Goal: Information Seeking & Learning: Learn about a topic

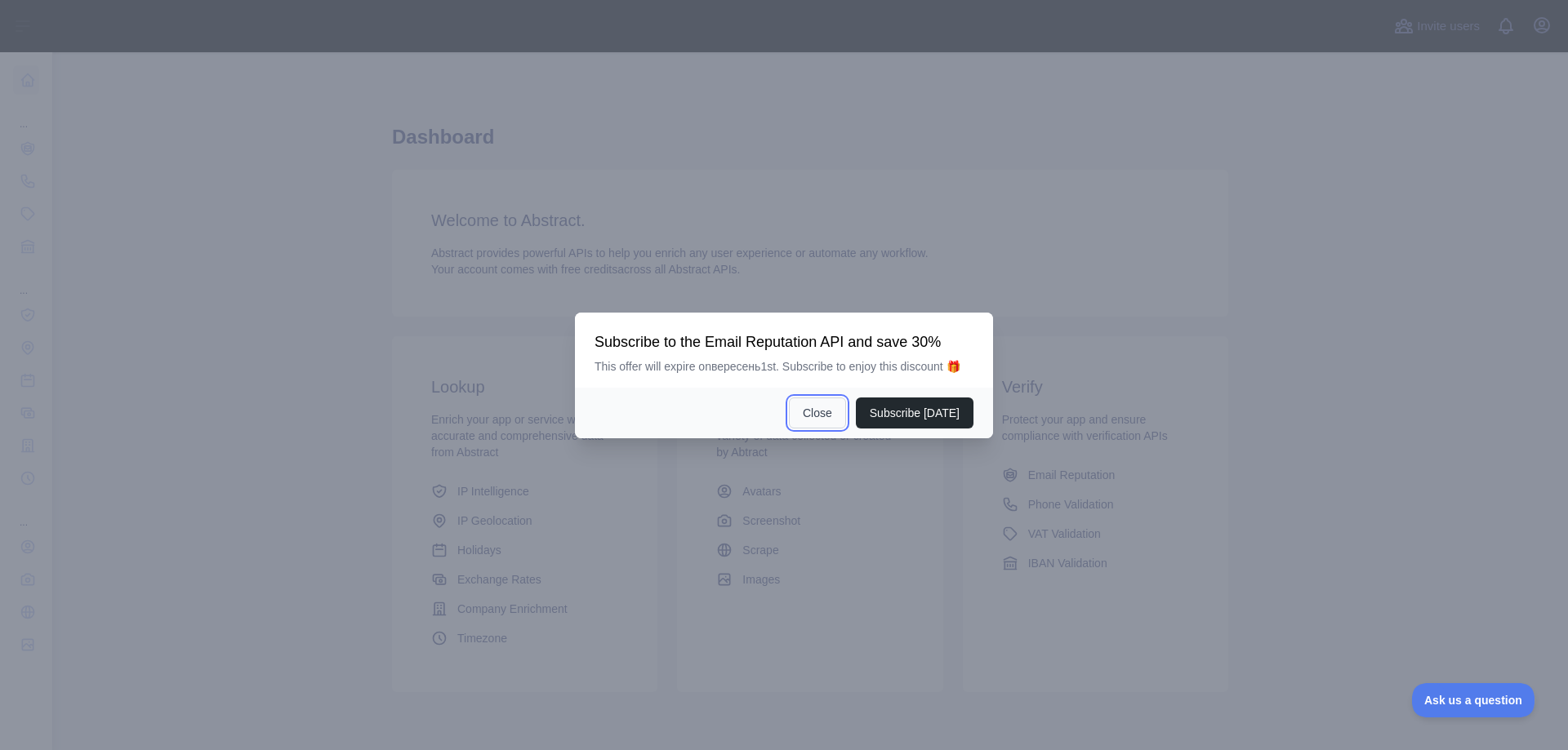
click at [830, 417] on button "Close" at bounding box center [817, 413] width 57 height 31
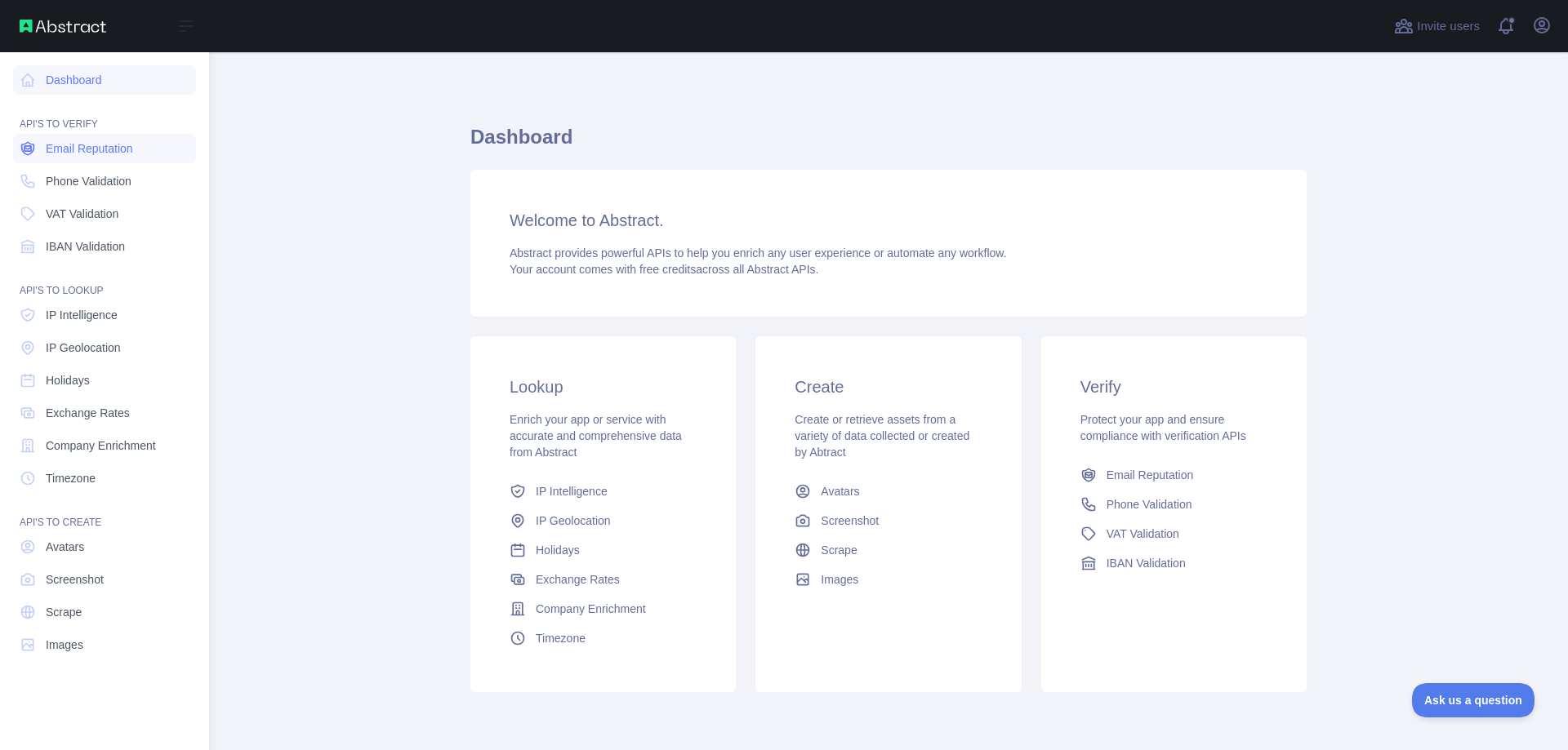
click at [63, 140] on span "Email Reputation" at bounding box center [89, 148] width 87 height 16
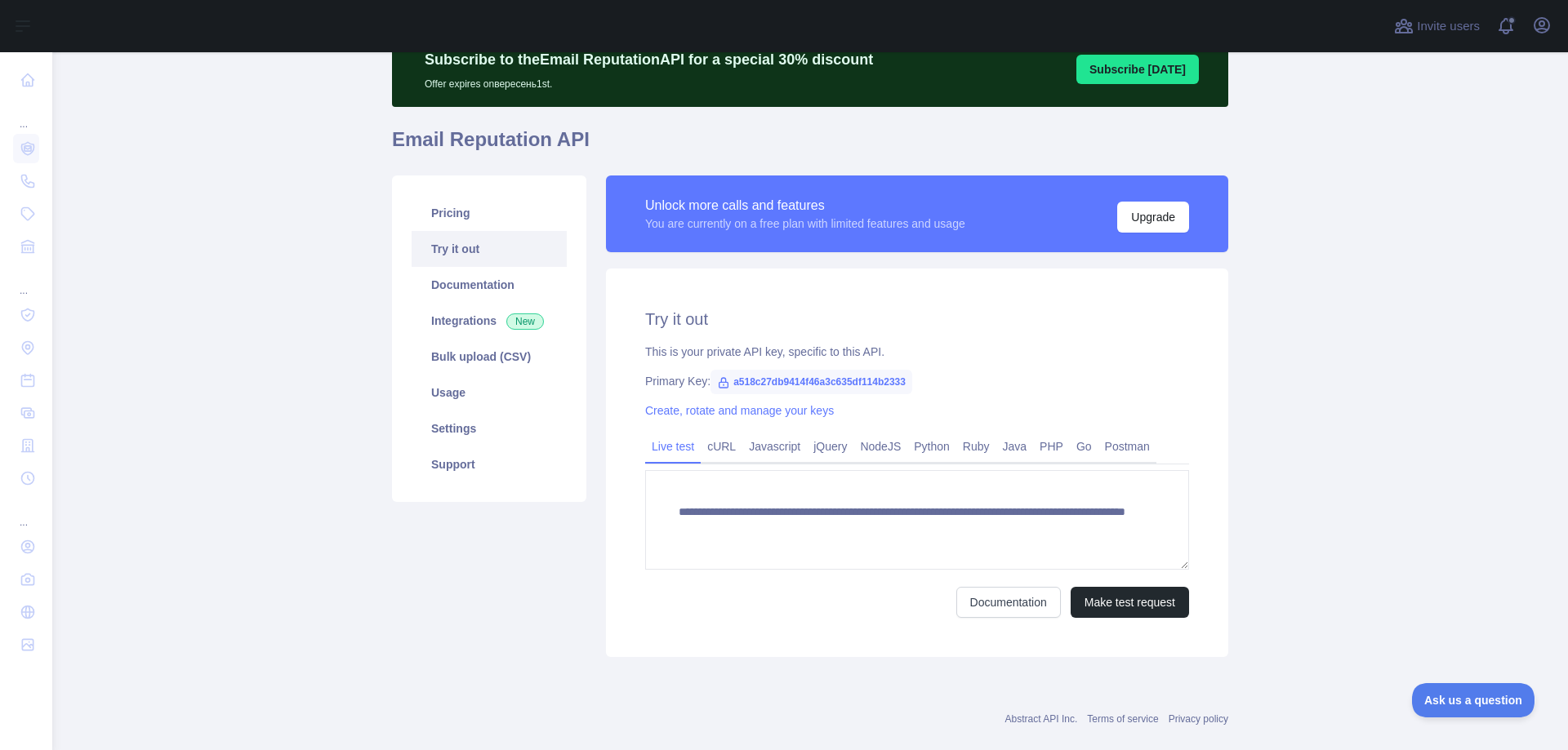
scroll to position [100, 0]
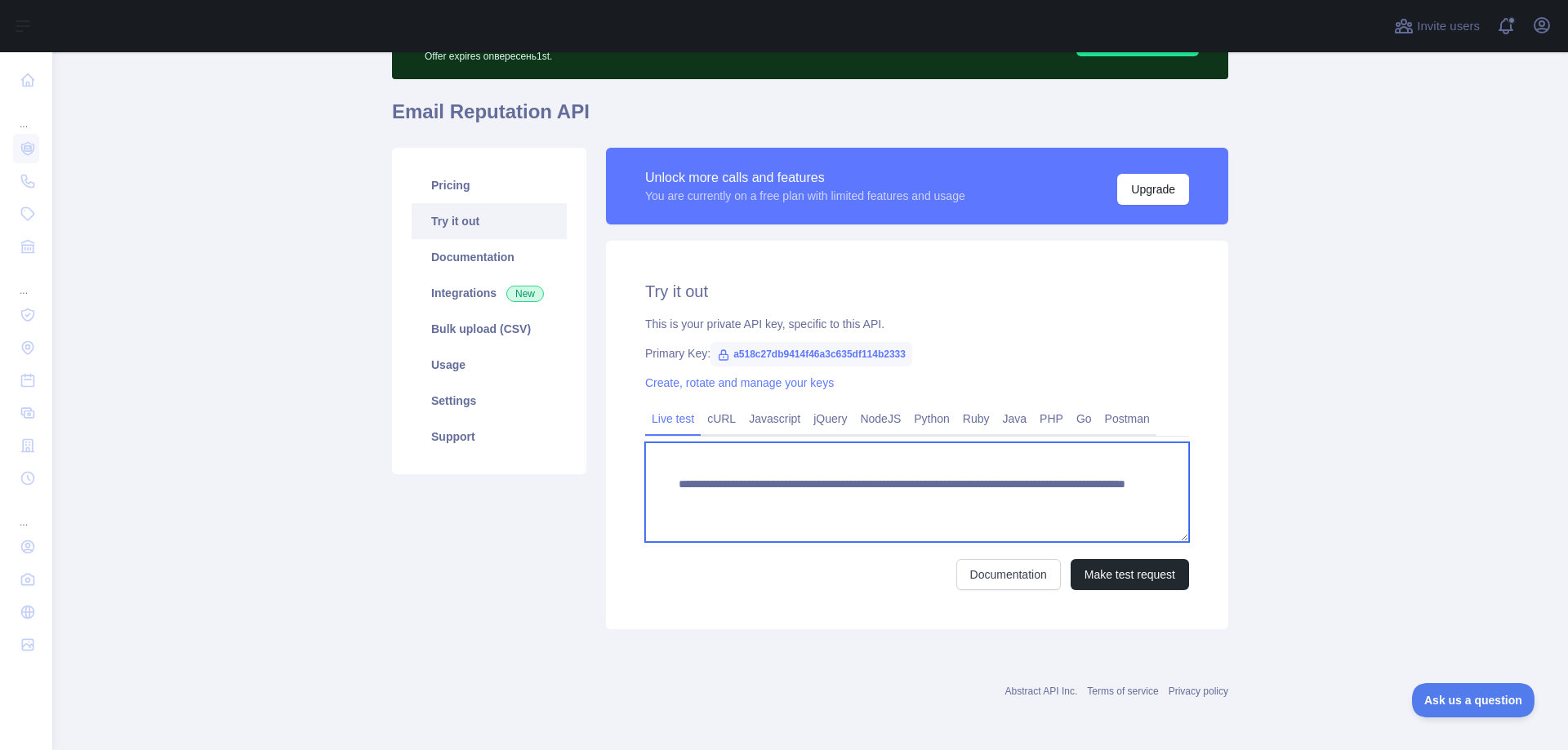
click at [962, 499] on textarea "**********" at bounding box center [917, 492] width 544 height 99
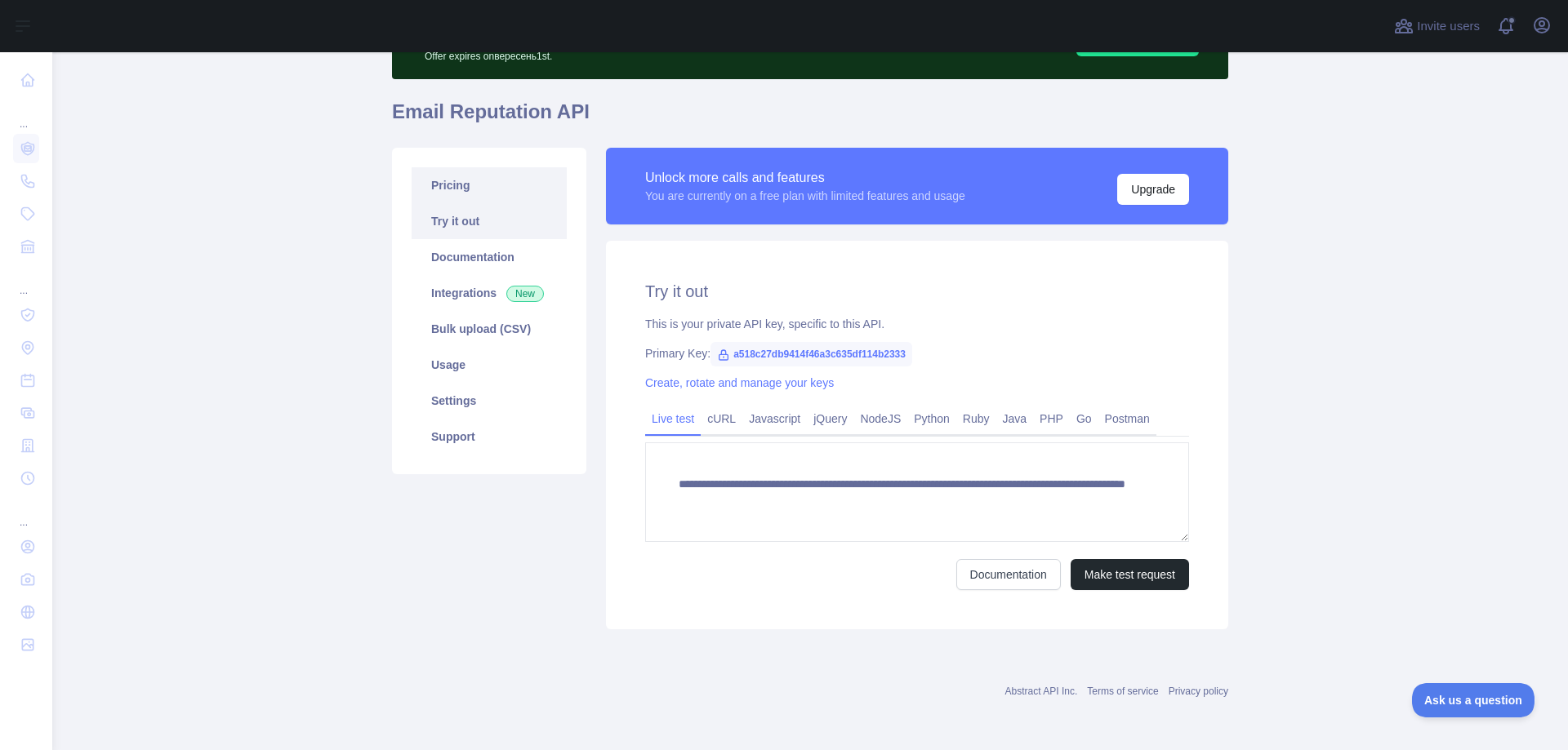
click at [480, 194] on link "Pricing" at bounding box center [489, 185] width 155 height 35
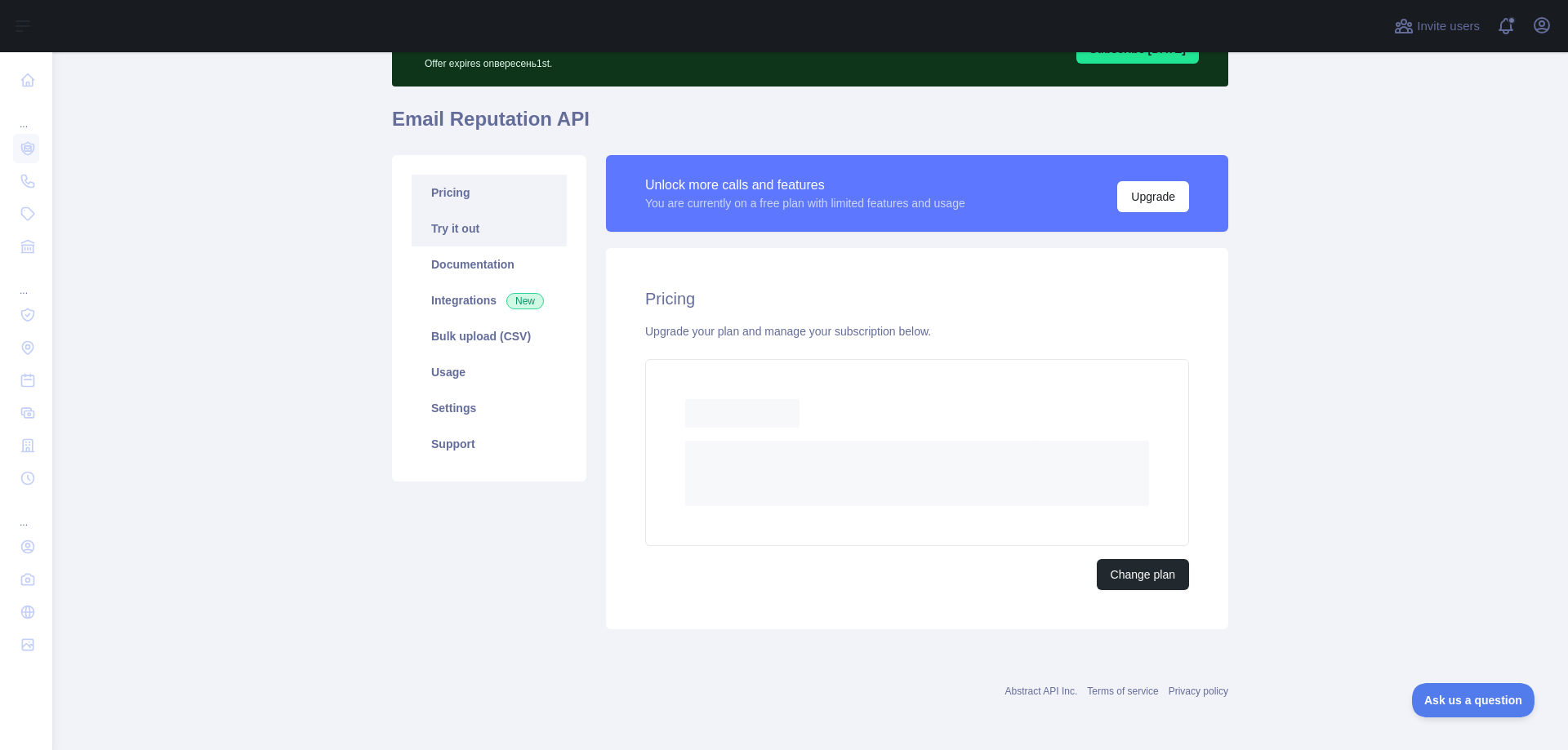
scroll to position [48, 0]
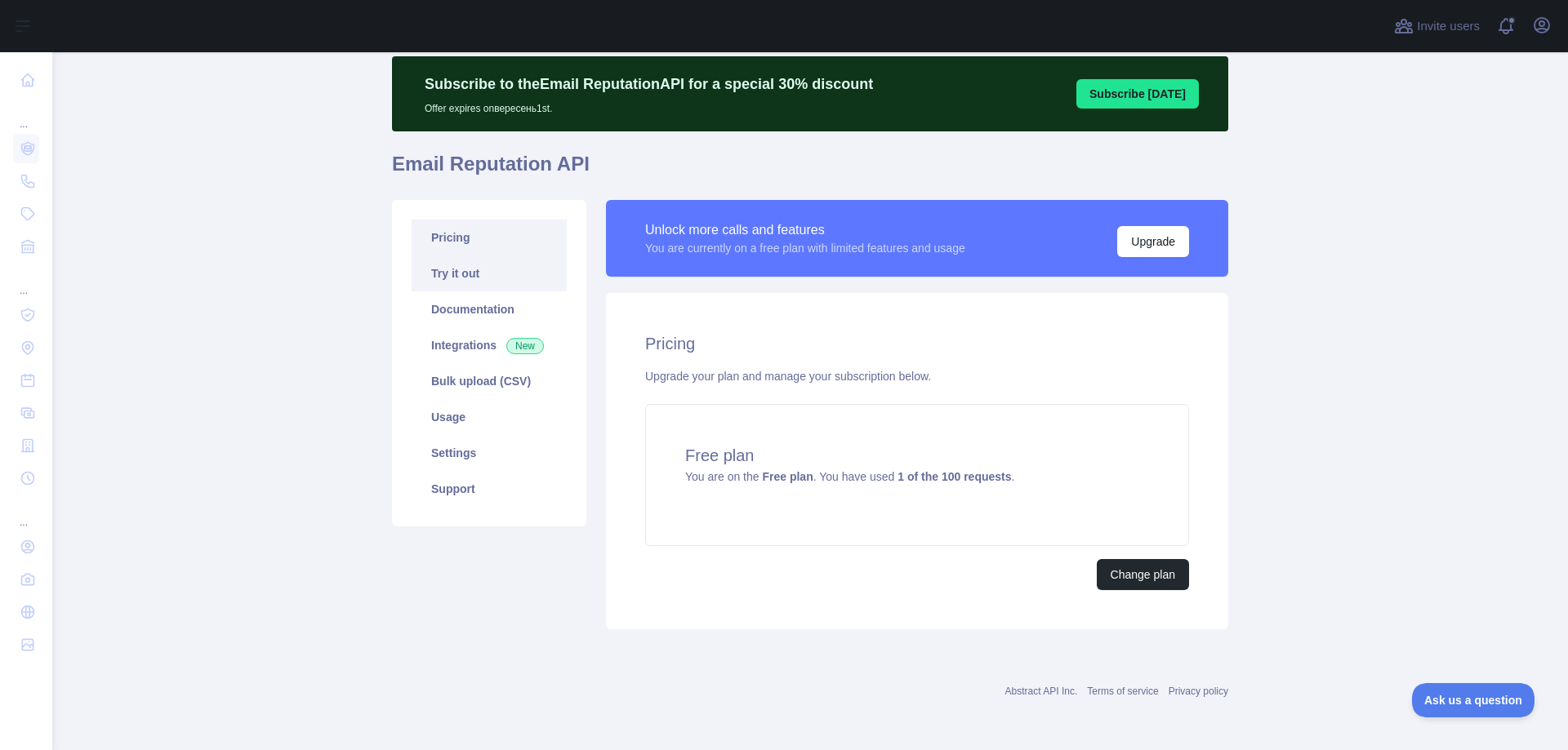
click at [506, 273] on link "Try it out" at bounding box center [489, 273] width 155 height 35
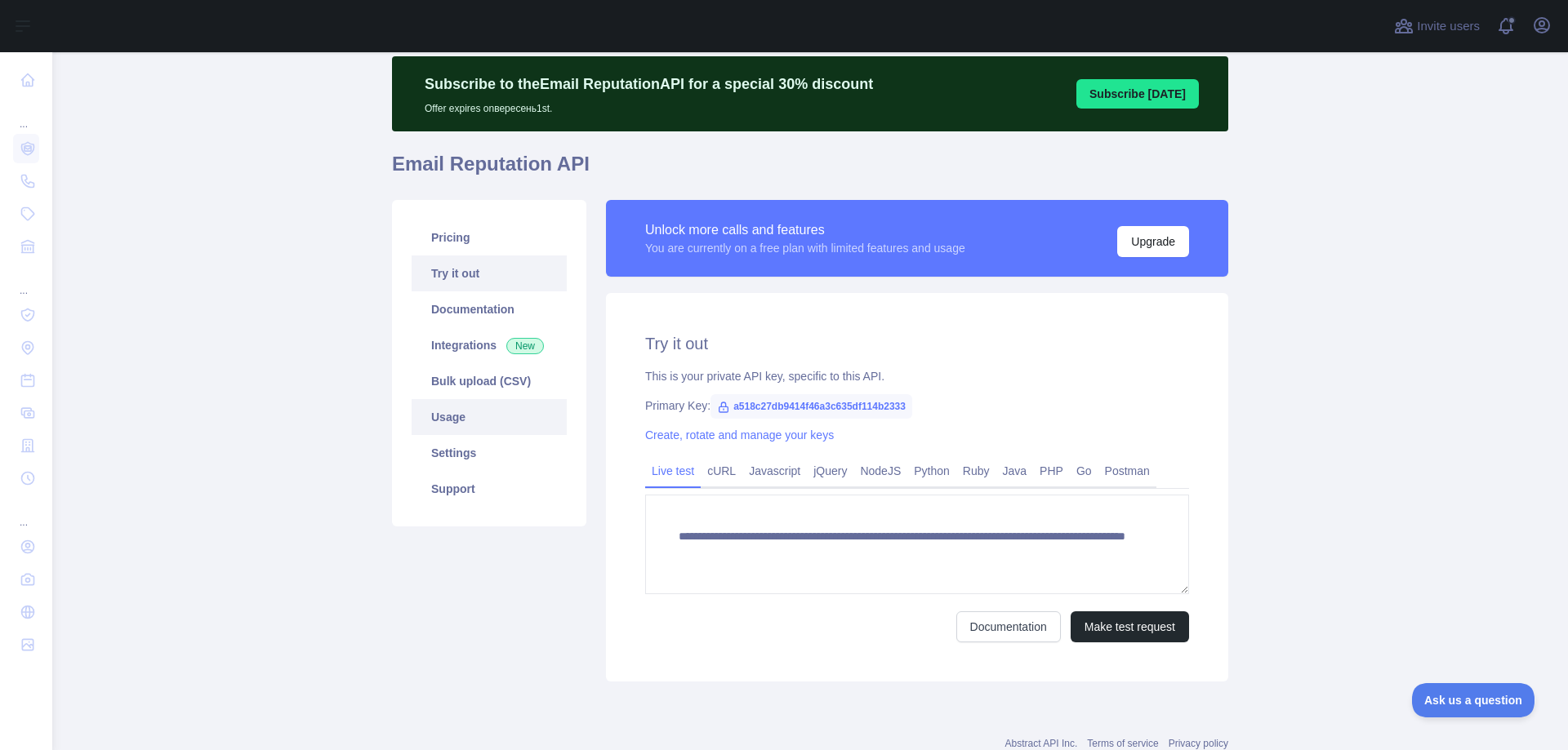
click at [472, 425] on link "Usage" at bounding box center [489, 417] width 155 height 35
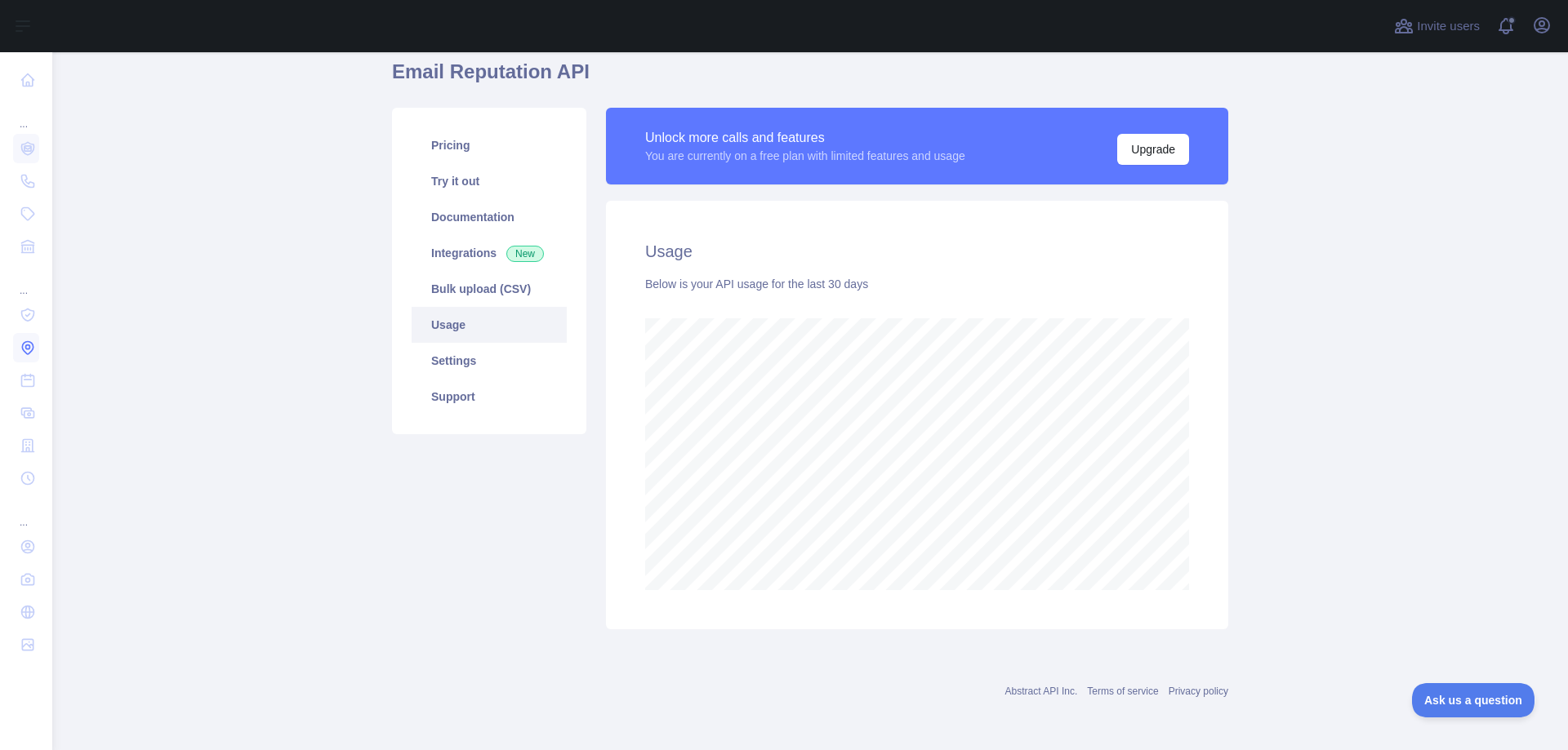
scroll to position [815671, 815359]
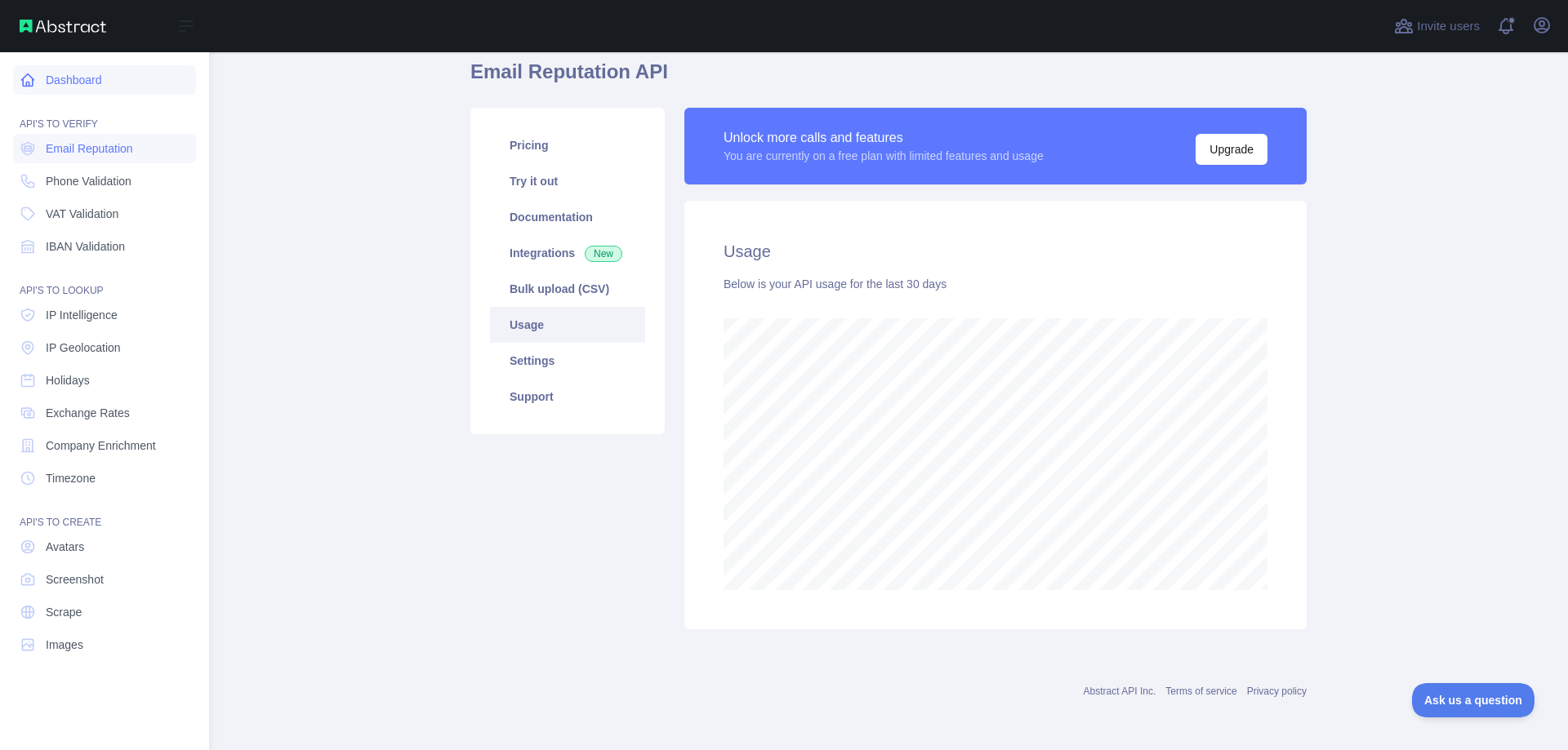
click at [80, 81] on link "Dashboard" at bounding box center [104, 80] width 183 height 29
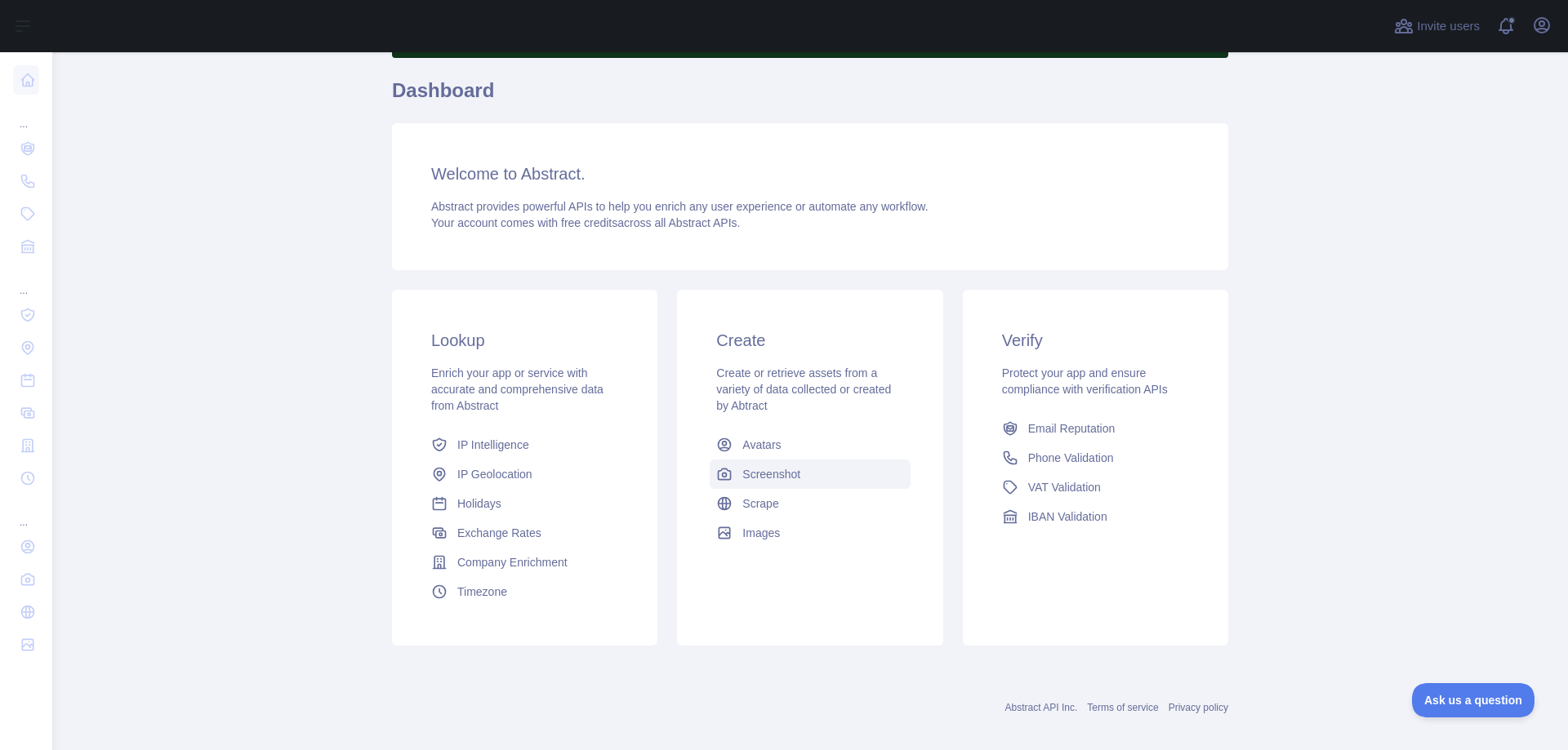
scroll to position [138, 0]
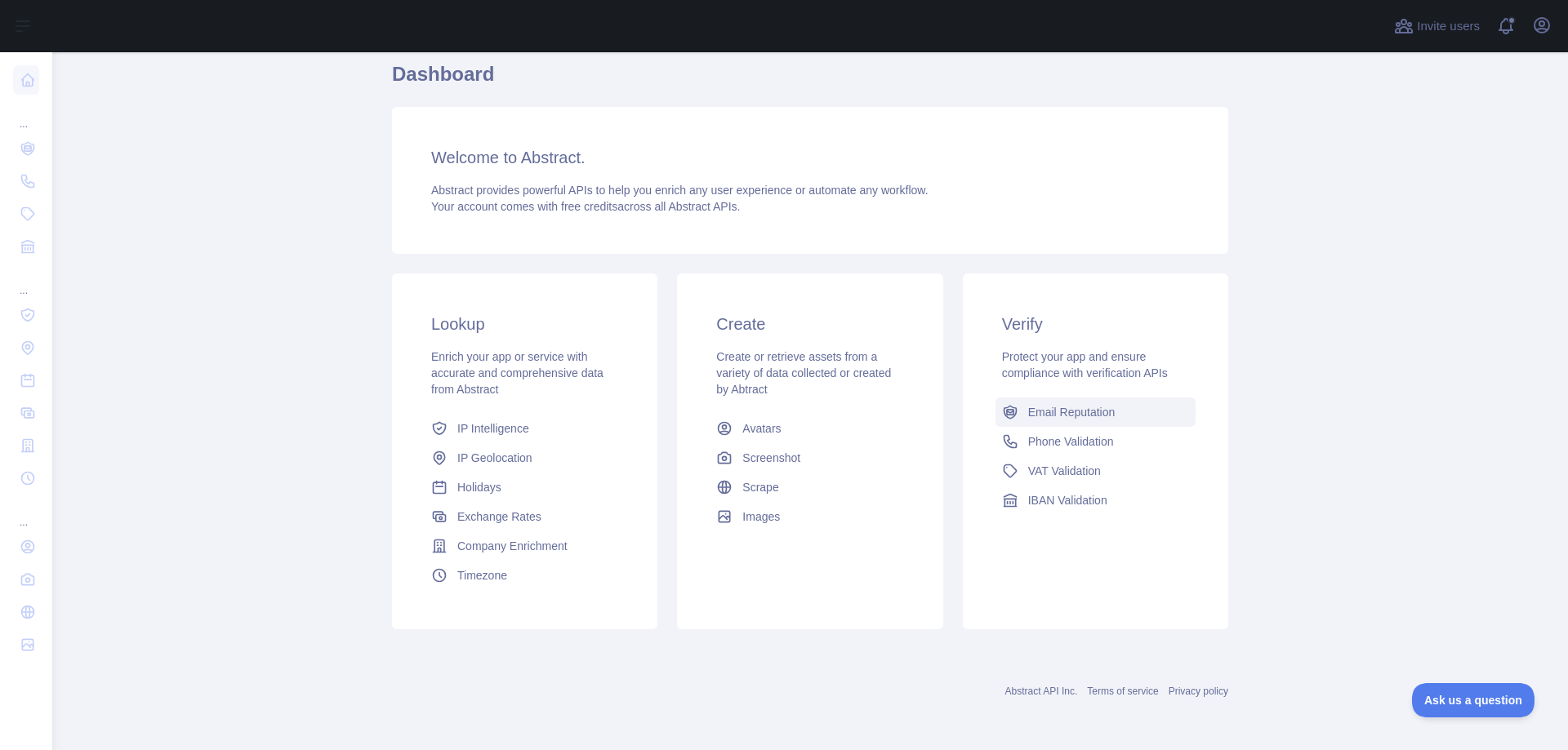
click at [1100, 421] on link "Email Reputation" at bounding box center [1095, 412] width 200 height 29
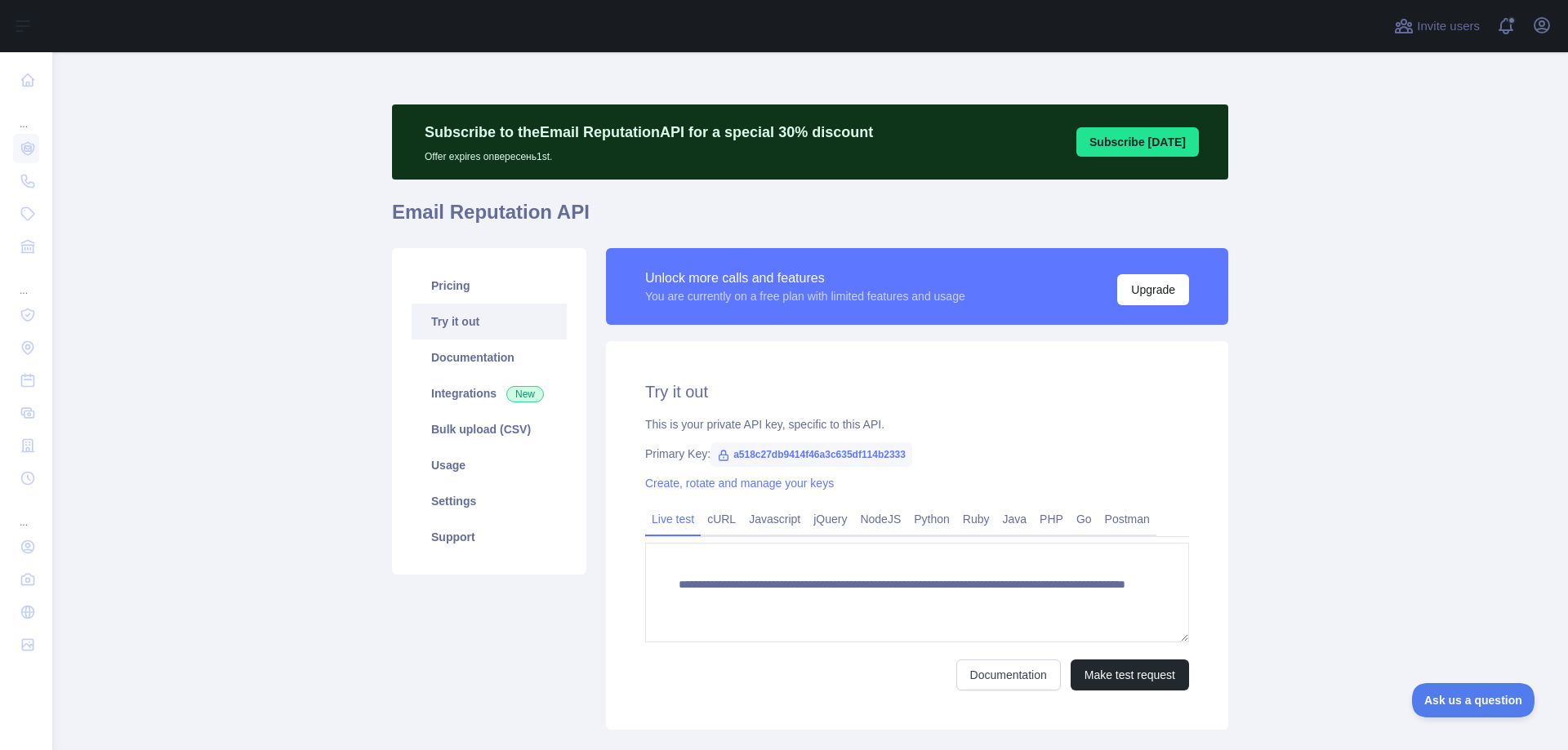
click at [837, 453] on span "a518c27db9414f46a3c635df114b2333" at bounding box center [811, 454] width 202 height 25
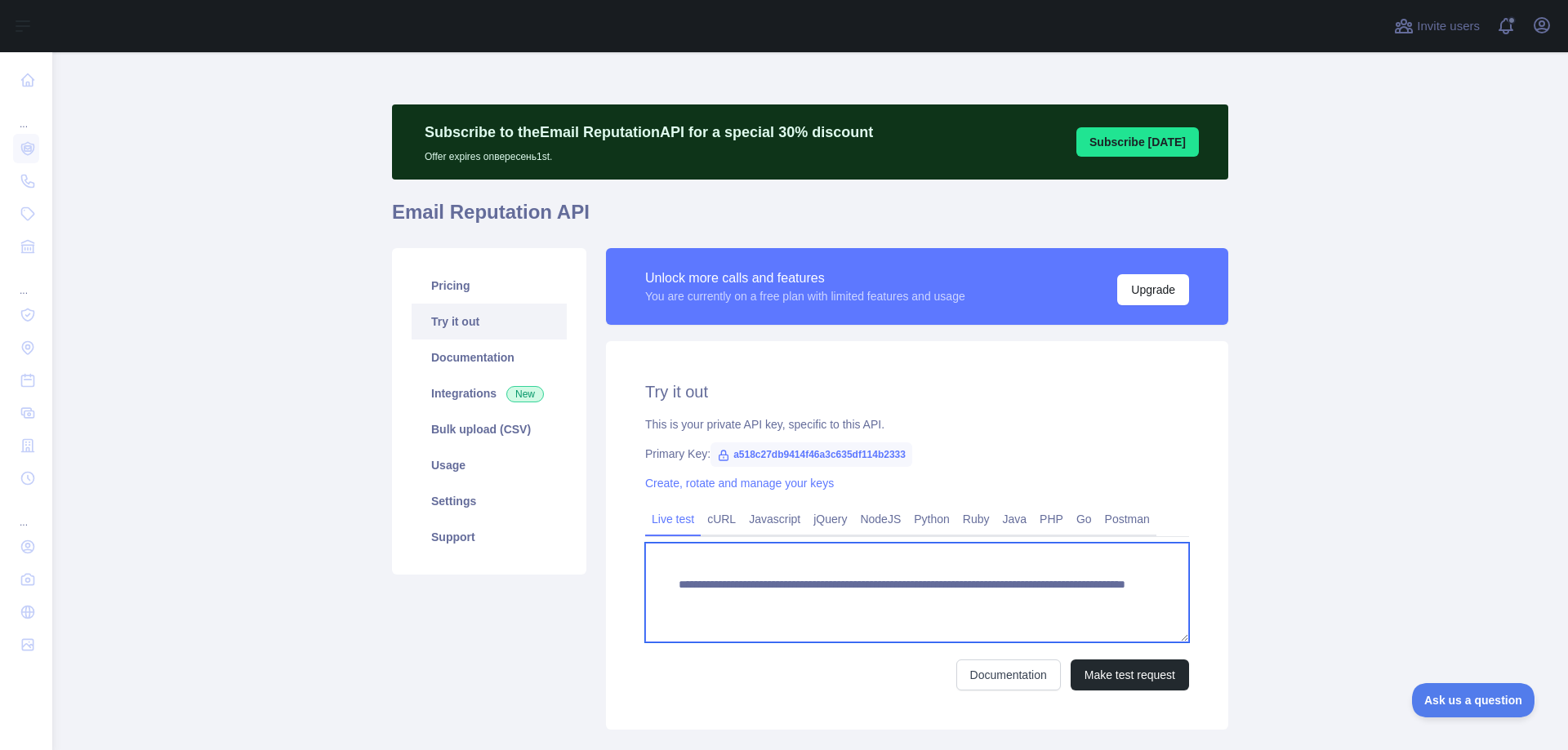
drag, startPoint x: 1072, startPoint y: 601, endPoint x: 955, endPoint y: 611, distance: 117.4
click at [955, 611] on textarea "**********" at bounding box center [917, 592] width 544 height 99
paste textarea
type textarea "**********"
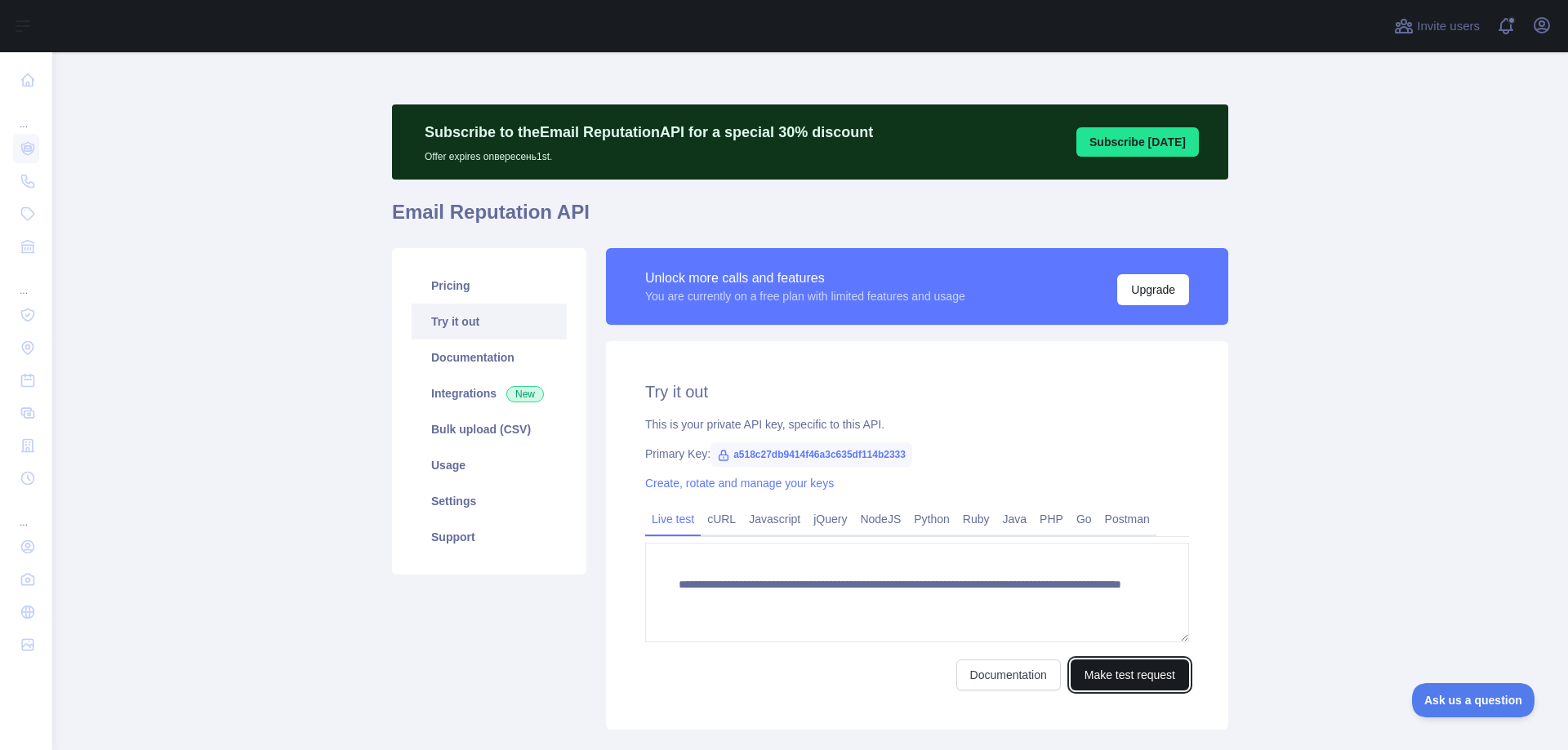
click at [1097, 675] on button "Make test request" at bounding box center [1130, 675] width 118 height 31
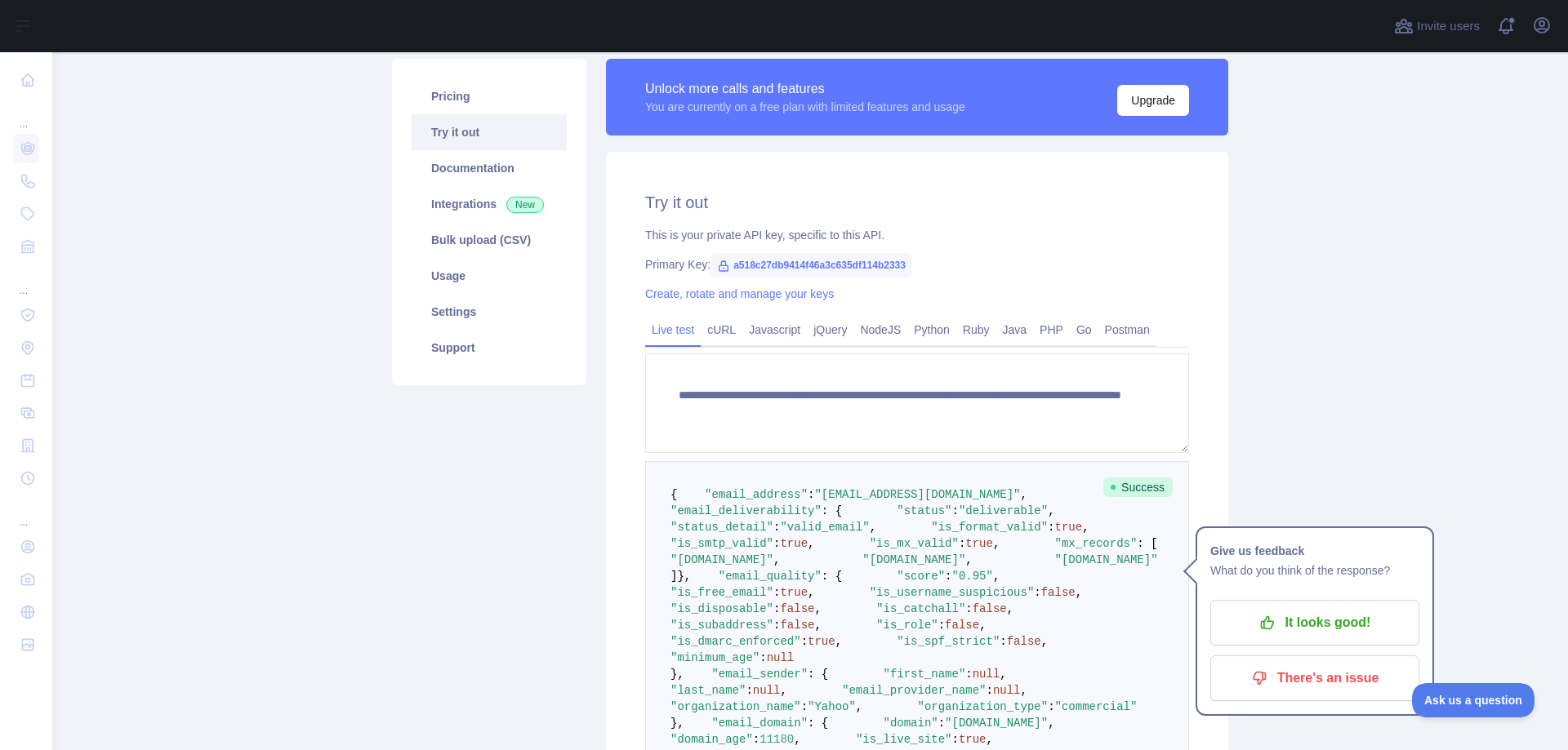
scroll to position [155, 0]
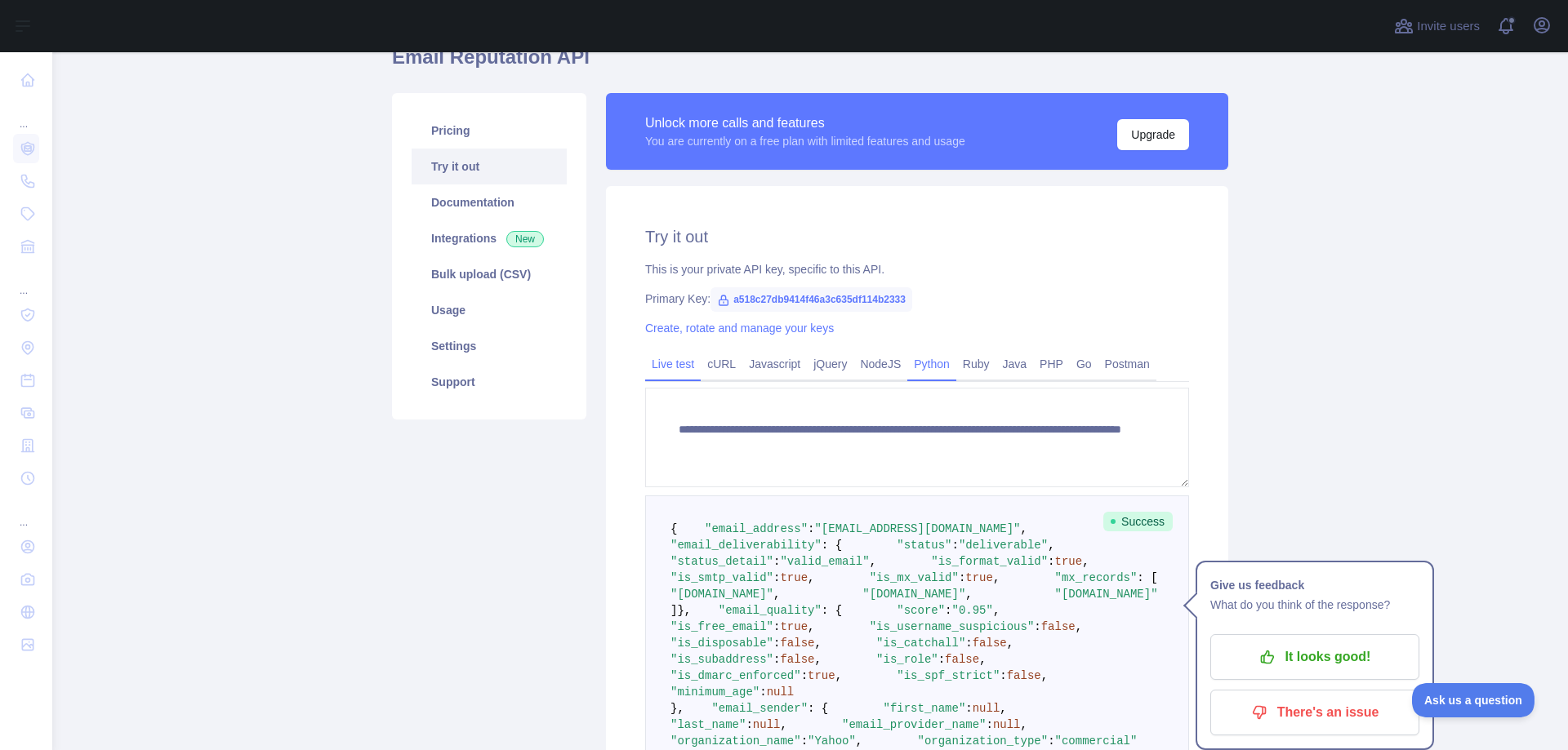
drag, startPoint x: 917, startPoint y: 370, endPoint x: 918, endPoint y: 378, distance: 8.1
click at [917, 370] on link "Python" at bounding box center [932, 364] width 49 height 26
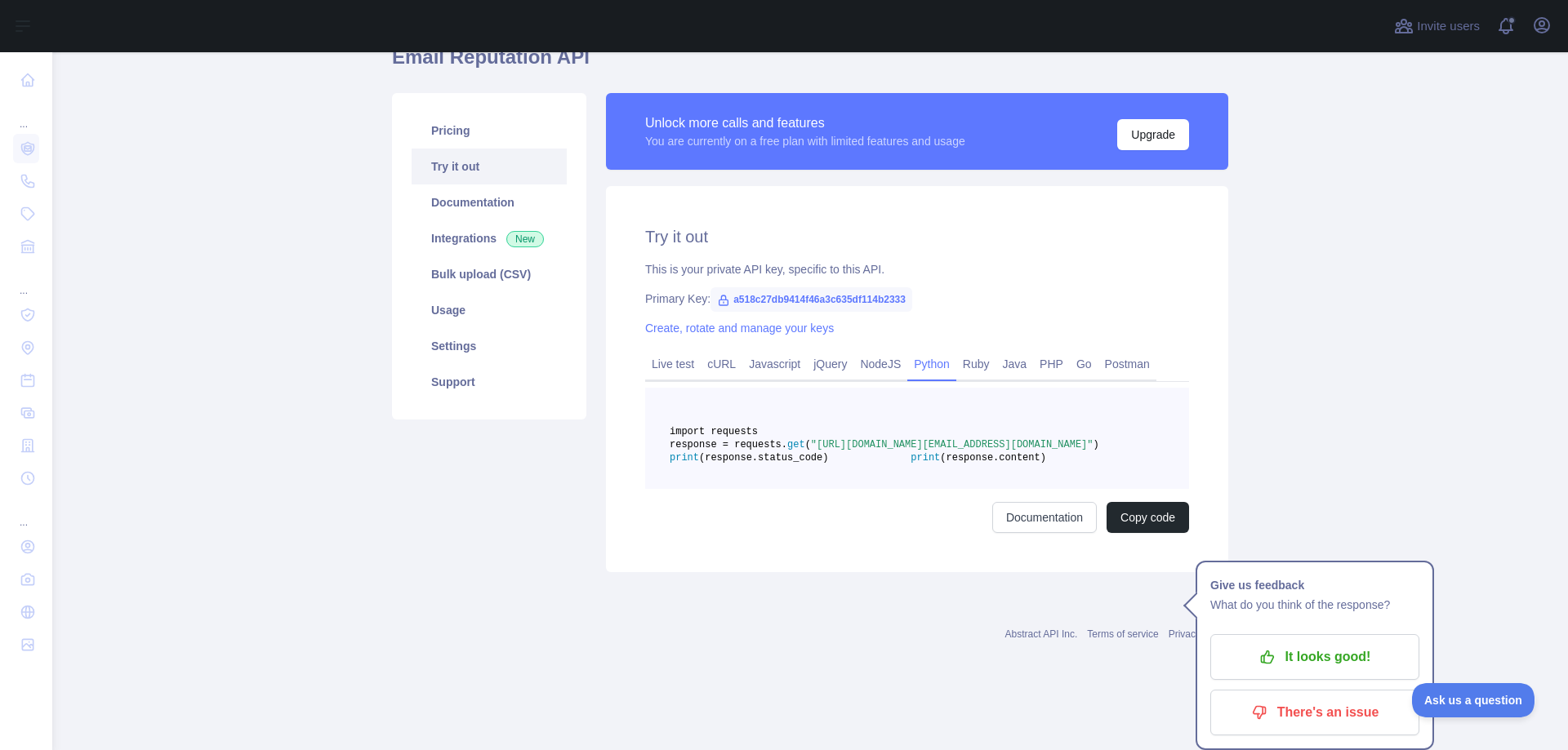
click at [874, 451] on span ""[URL][DOMAIN_NAME][EMAIL_ADDRESS][DOMAIN_NAME]"" at bounding box center [952, 445] width 282 height 12
drag, startPoint x: 919, startPoint y: 471, endPoint x: 1029, endPoint y: 478, distance: 110.2
click at [1015, 451] on span ""[URL][DOMAIN_NAME][EMAIL_ADDRESS][DOMAIN_NAME]"" at bounding box center [952, 445] width 282 height 12
click at [657, 360] on link "Live test" at bounding box center [673, 364] width 56 height 26
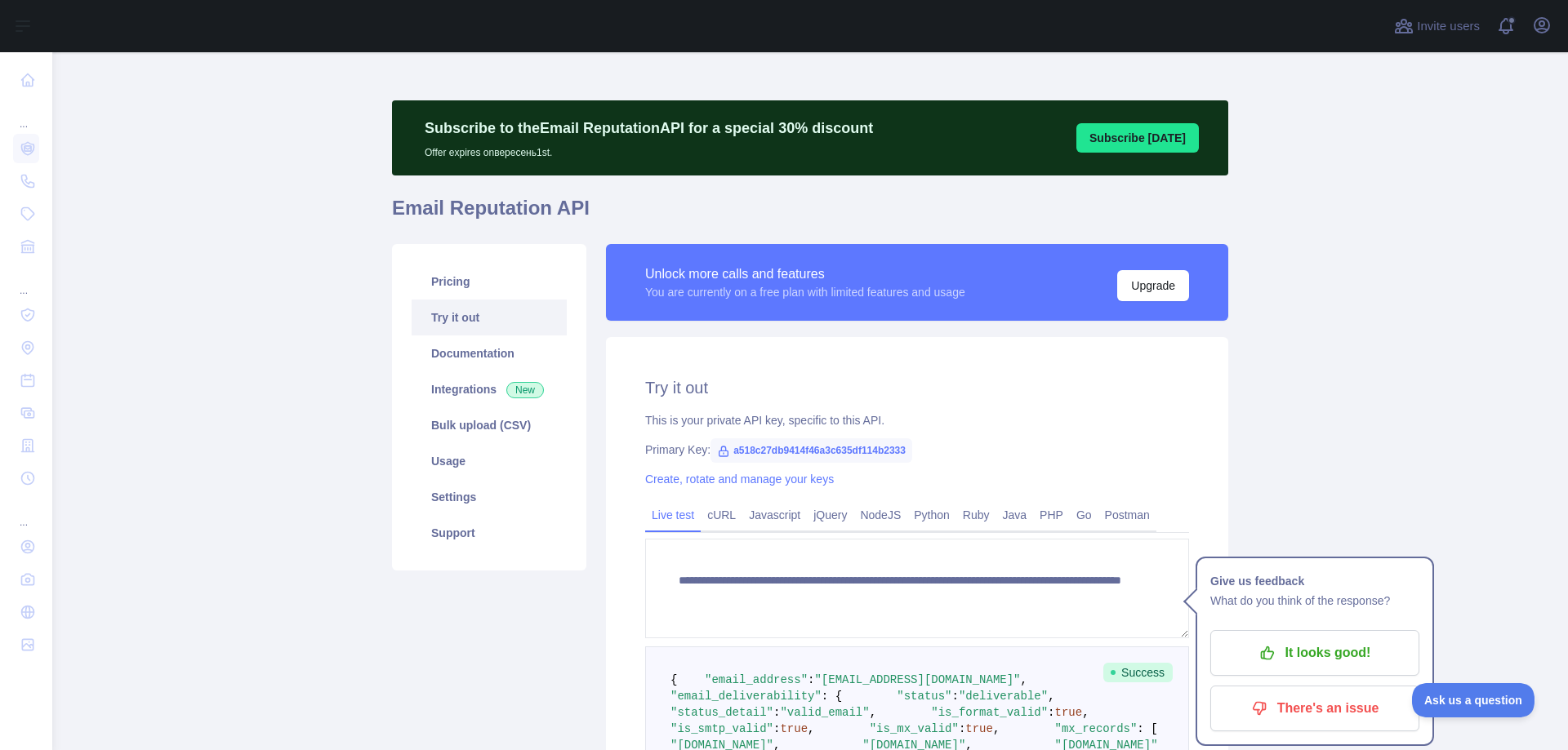
scroll to position [0, 0]
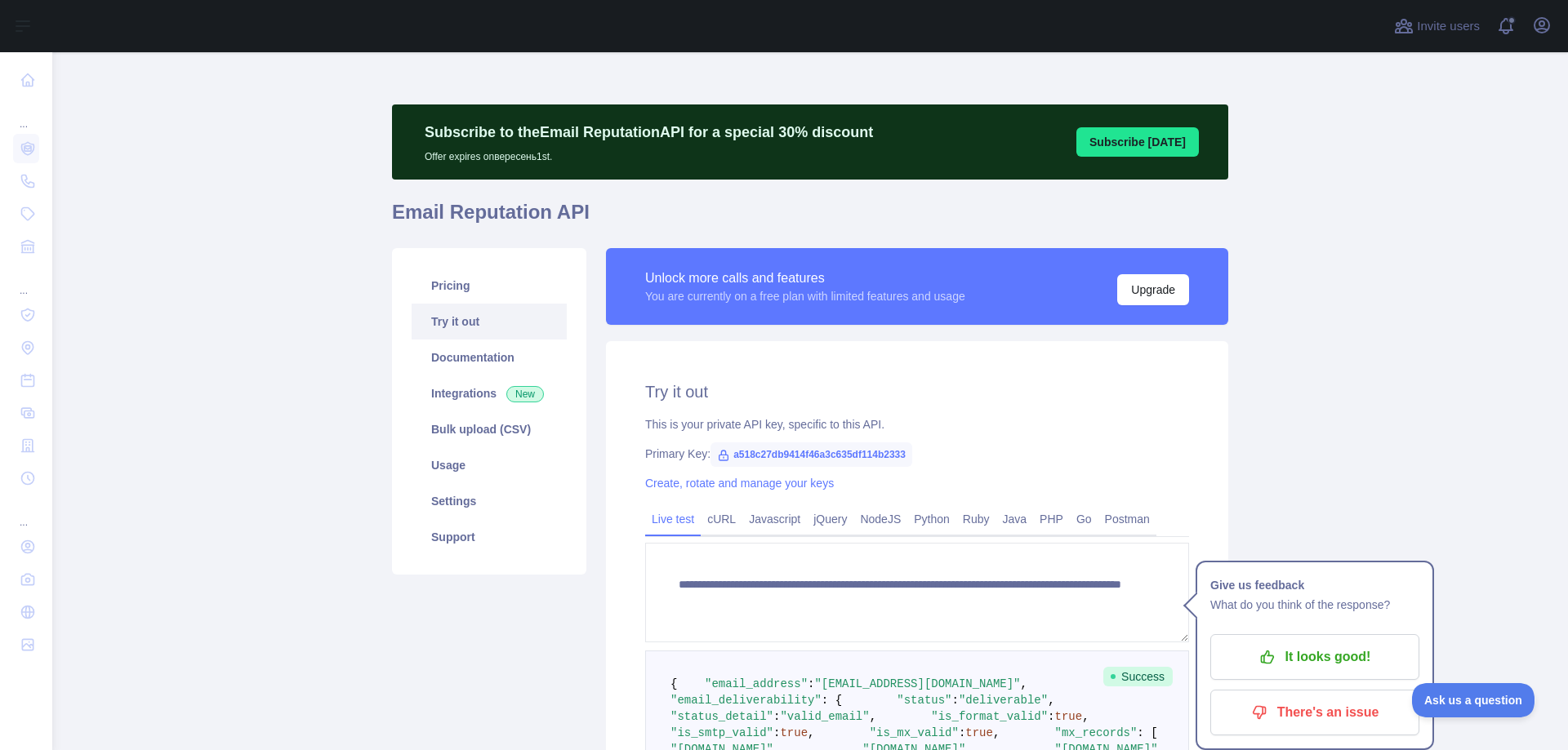
click at [1135, 131] on button "Subscribe [DATE]" at bounding box center [1137, 142] width 123 height 29
click at [477, 286] on link "Pricing" at bounding box center [489, 285] width 155 height 35
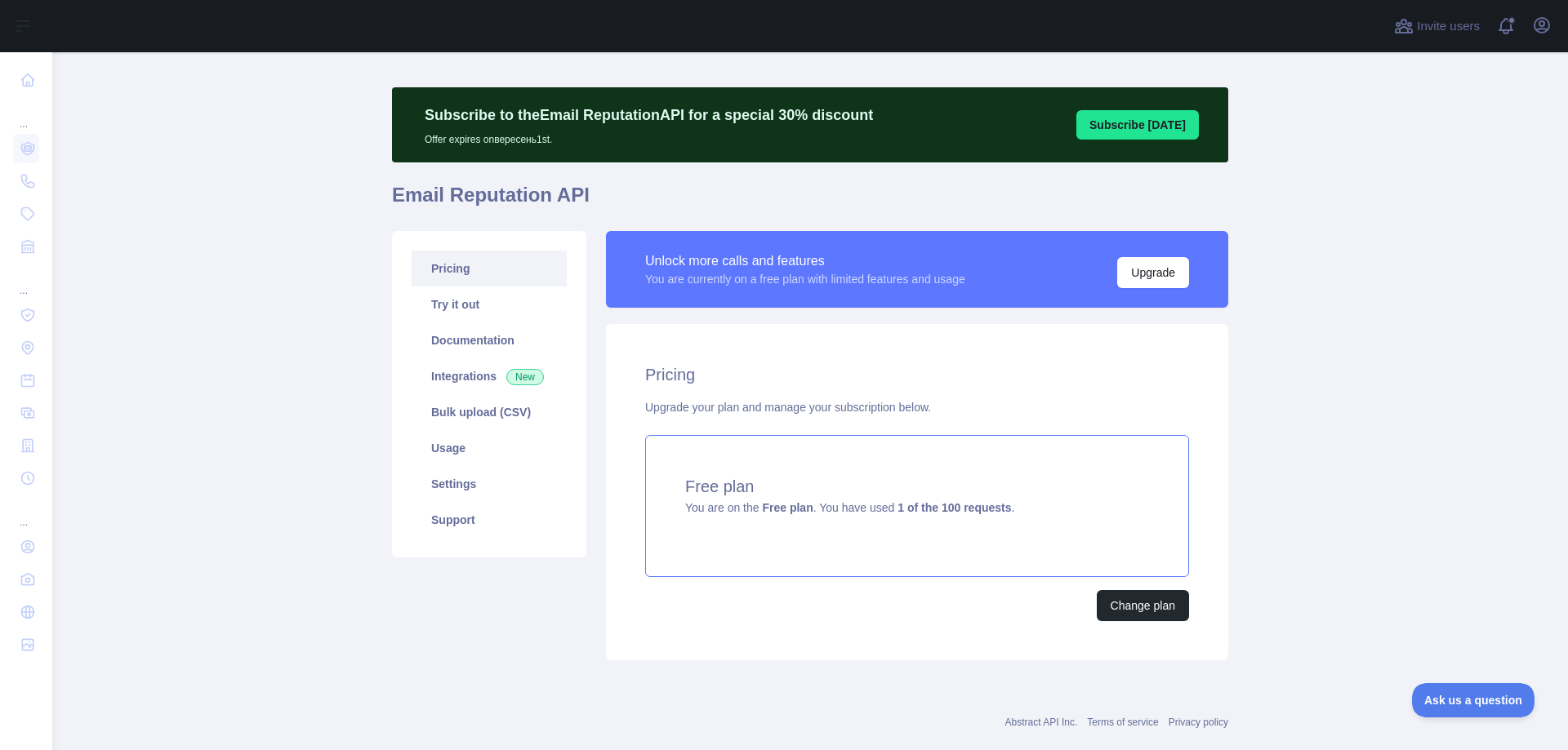
scroll to position [48, 0]
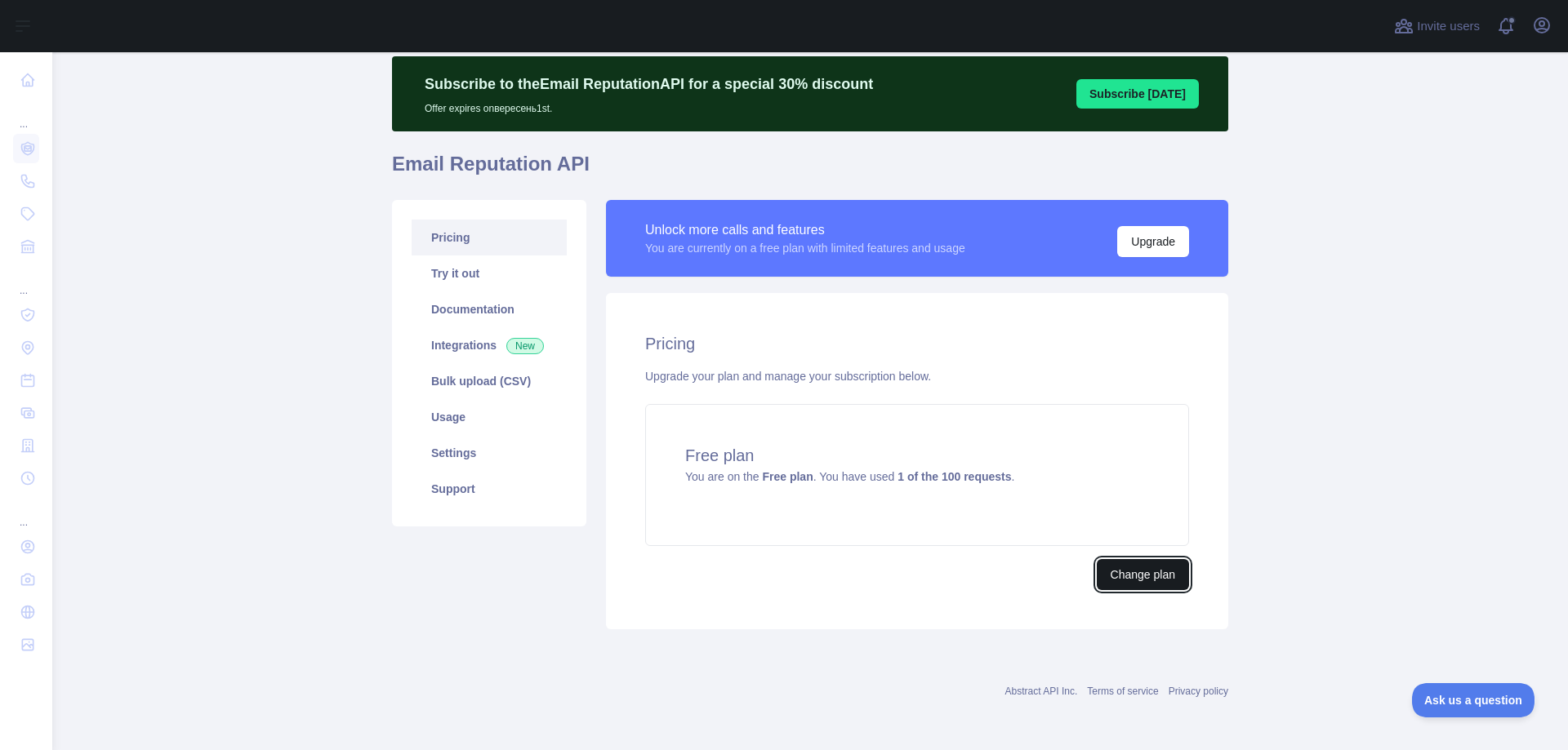
click at [1132, 582] on button "Change plan" at bounding box center [1143, 574] width 92 height 31
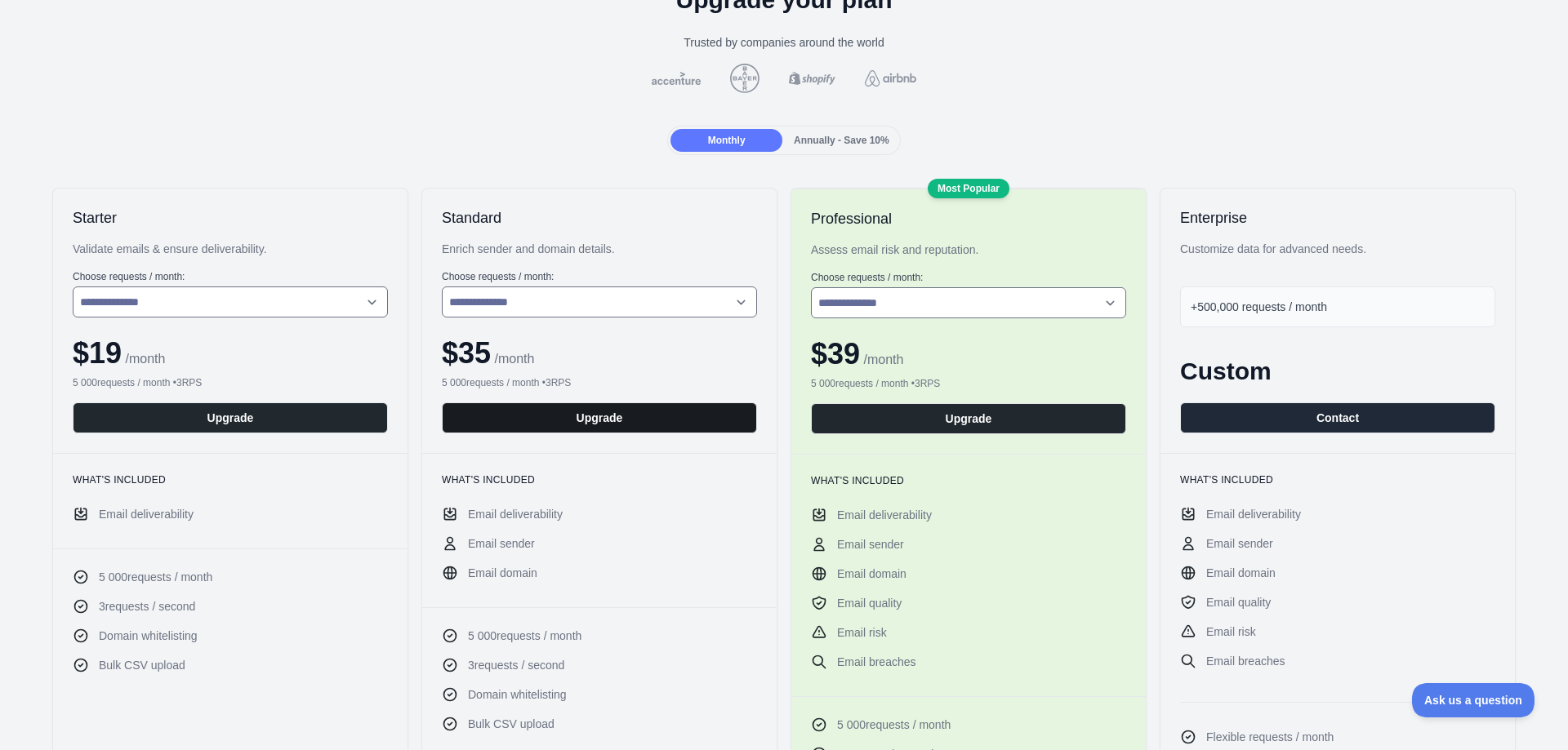
scroll to position [163, 0]
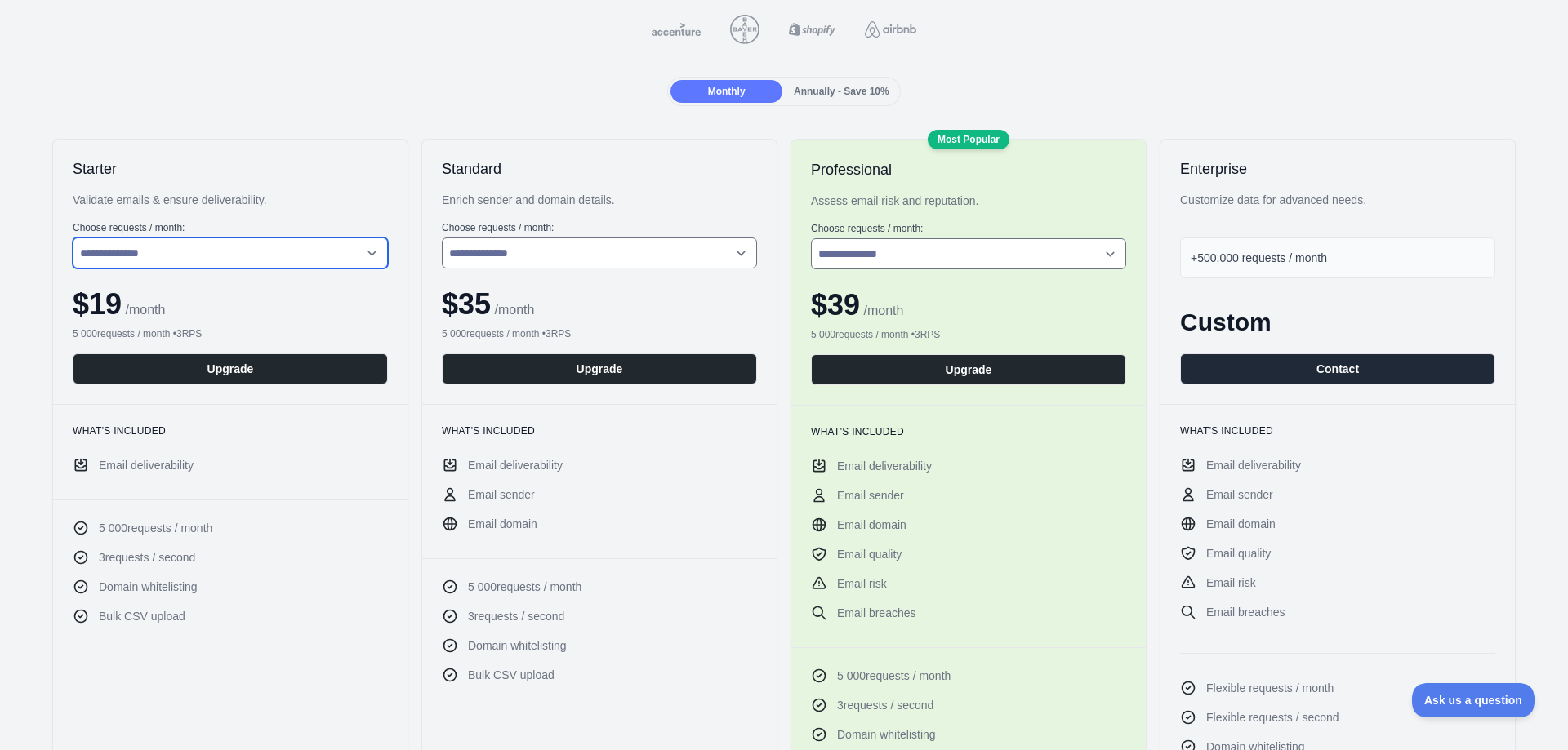
click at [321, 250] on select "**********" at bounding box center [230, 253] width 315 height 31
click at [323, 249] on select "**********" at bounding box center [230, 253] width 315 height 31
click at [811, 86] on span "Annually - Save 10%" at bounding box center [841, 91] width 96 height 12
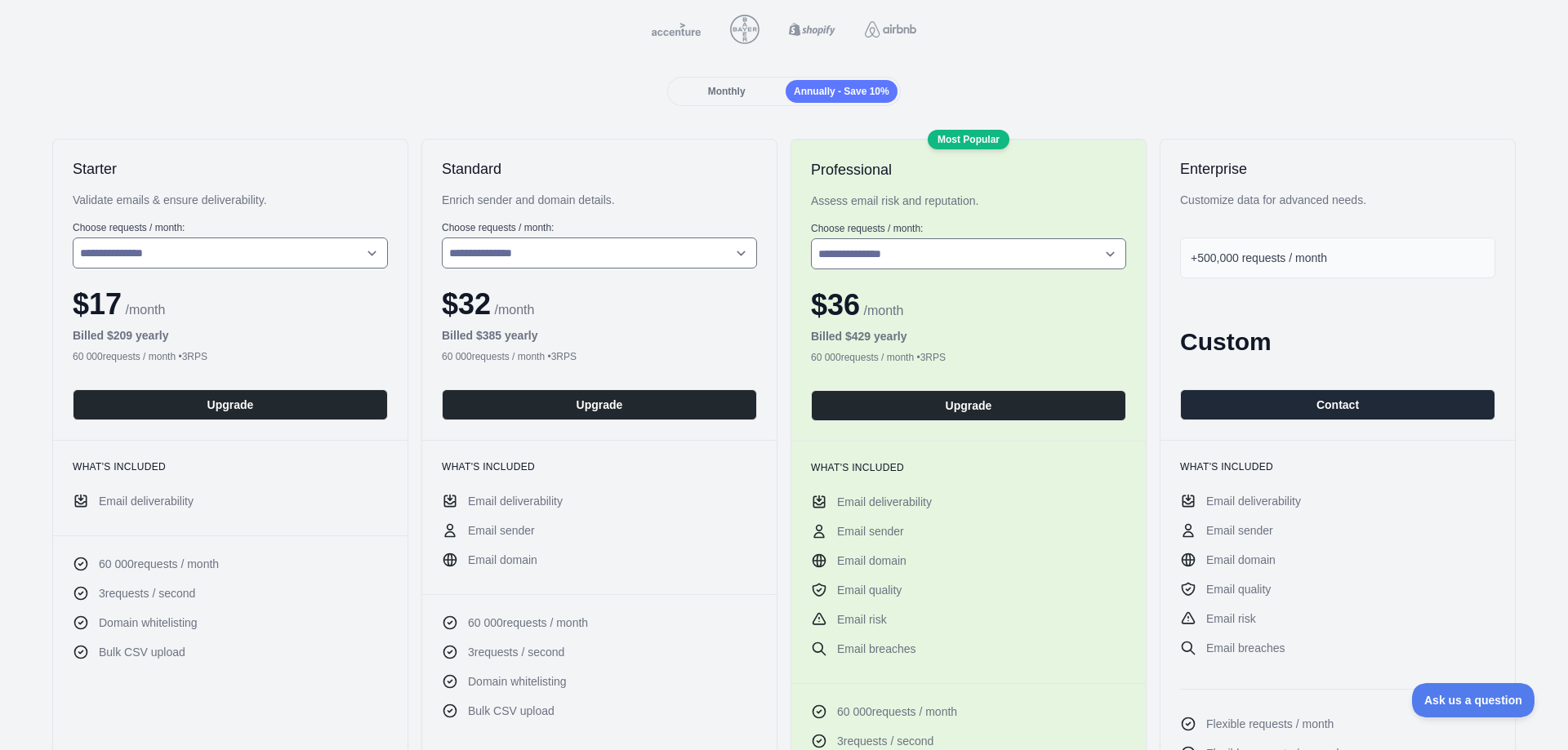
click at [751, 89] on div "Monthly" at bounding box center [726, 91] width 112 height 23
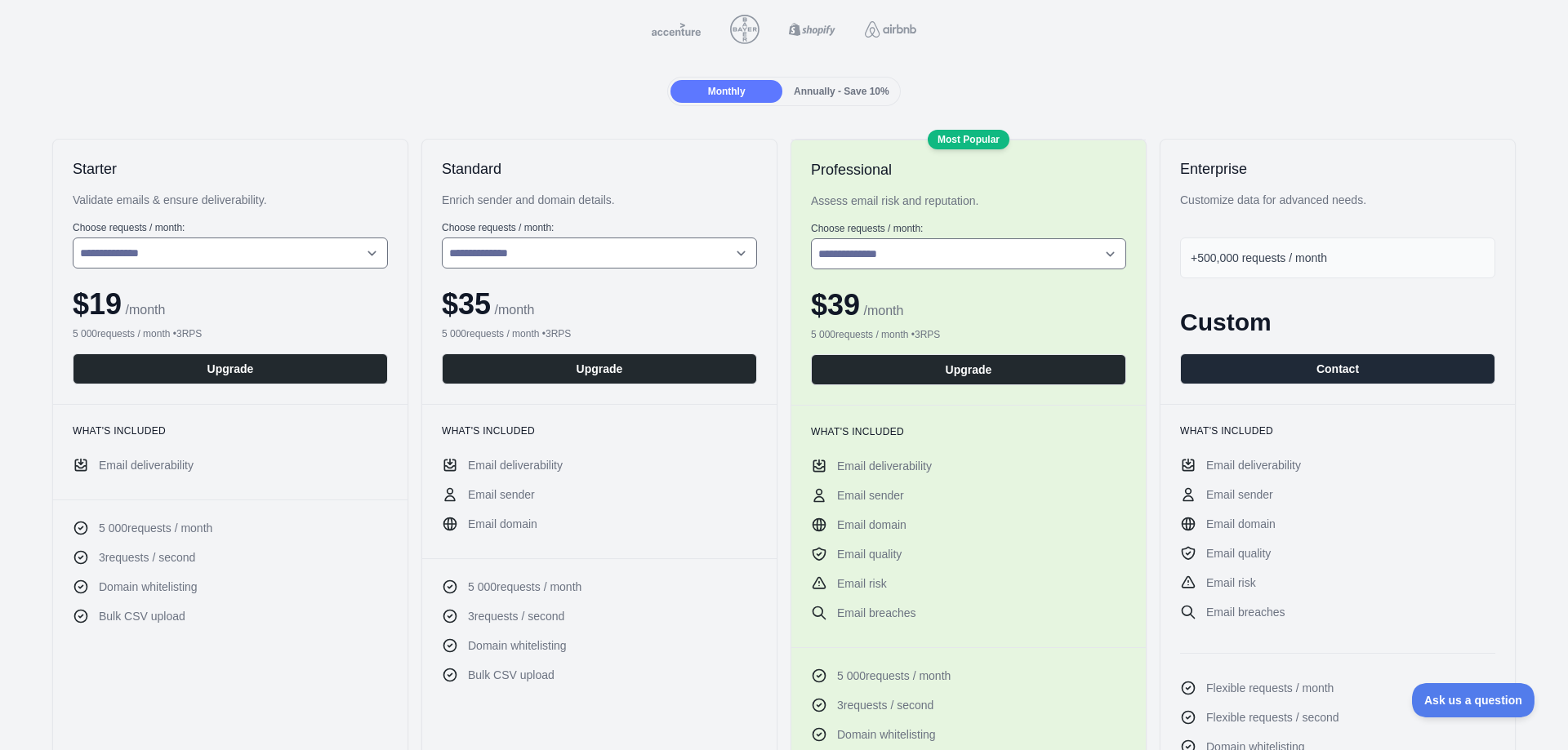
click at [1288, 266] on div "+500,000 requests / month" at bounding box center [1338, 258] width 315 height 41
click at [1293, 258] on span "+500,000 requests / month" at bounding box center [1259, 258] width 137 height 13
click at [1229, 249] on div "+500,000 requests / month" at bounding box center [1338, 258] width 315 height 41
click at [1224, 254] on span "+500,000 requests / month" at bounding box center [1259, 258] width 137 height 13
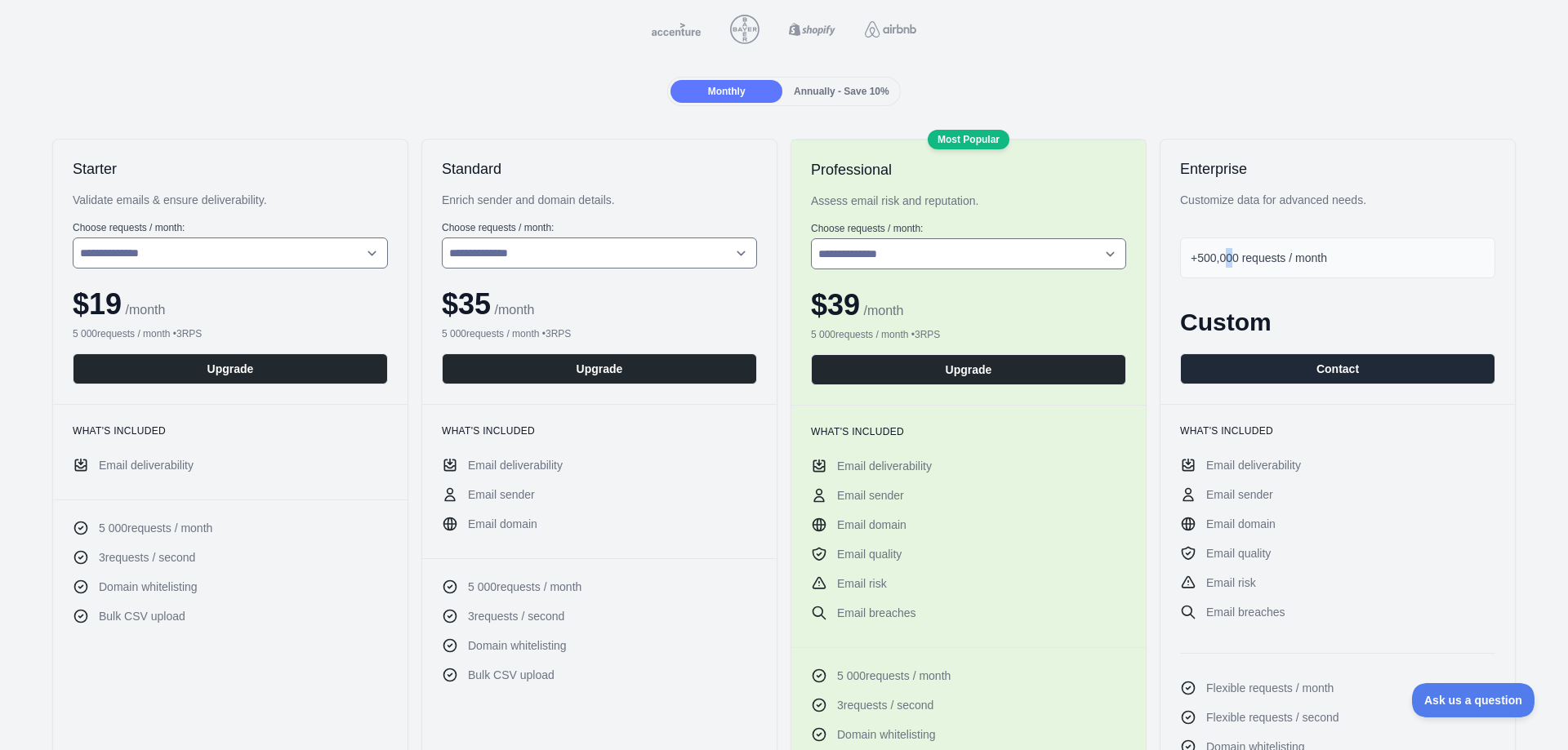
click at [1219, 255] on span "+500,000 requests / month" at bounding box center [1259, 258] width 137 height 13
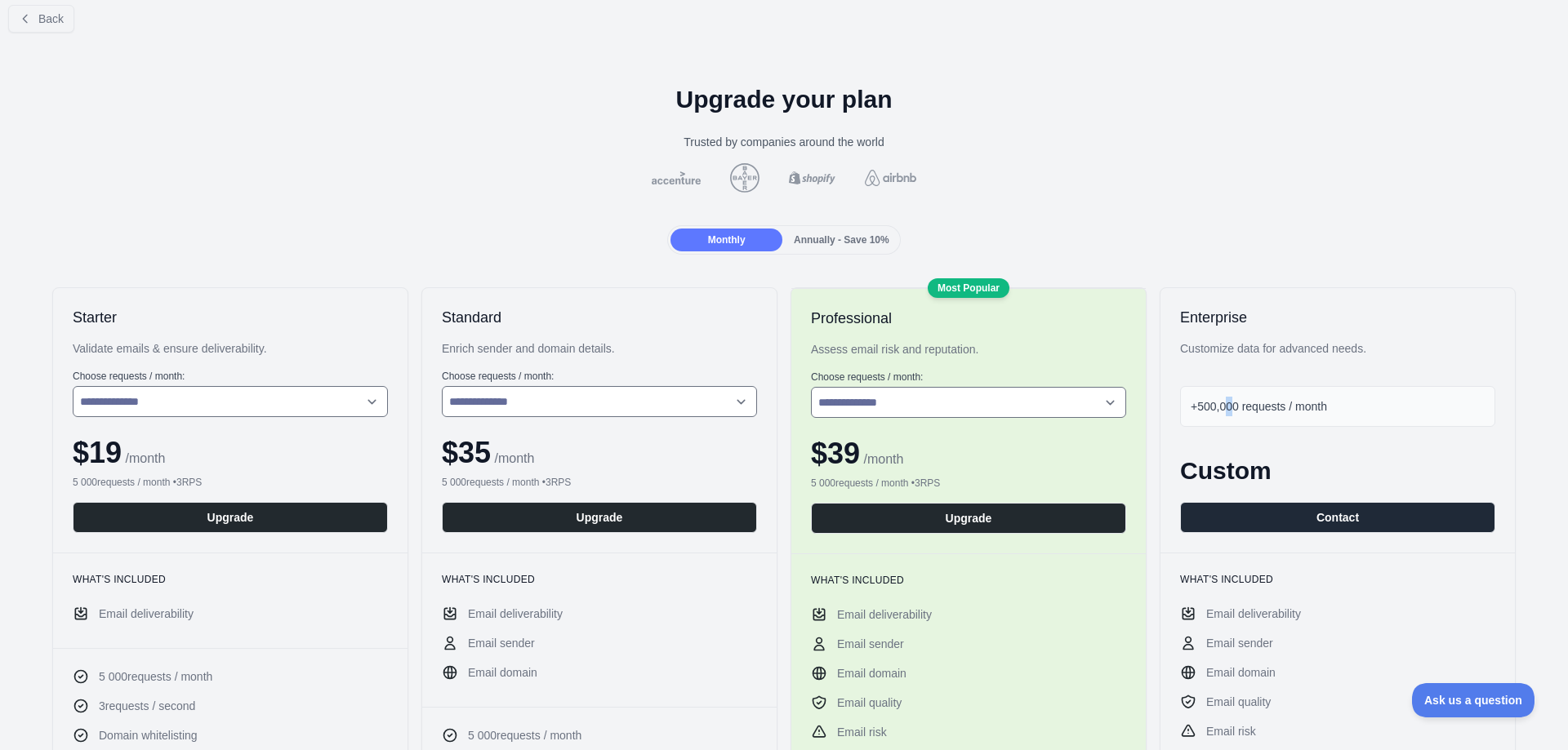
scroll to position [0, 0]
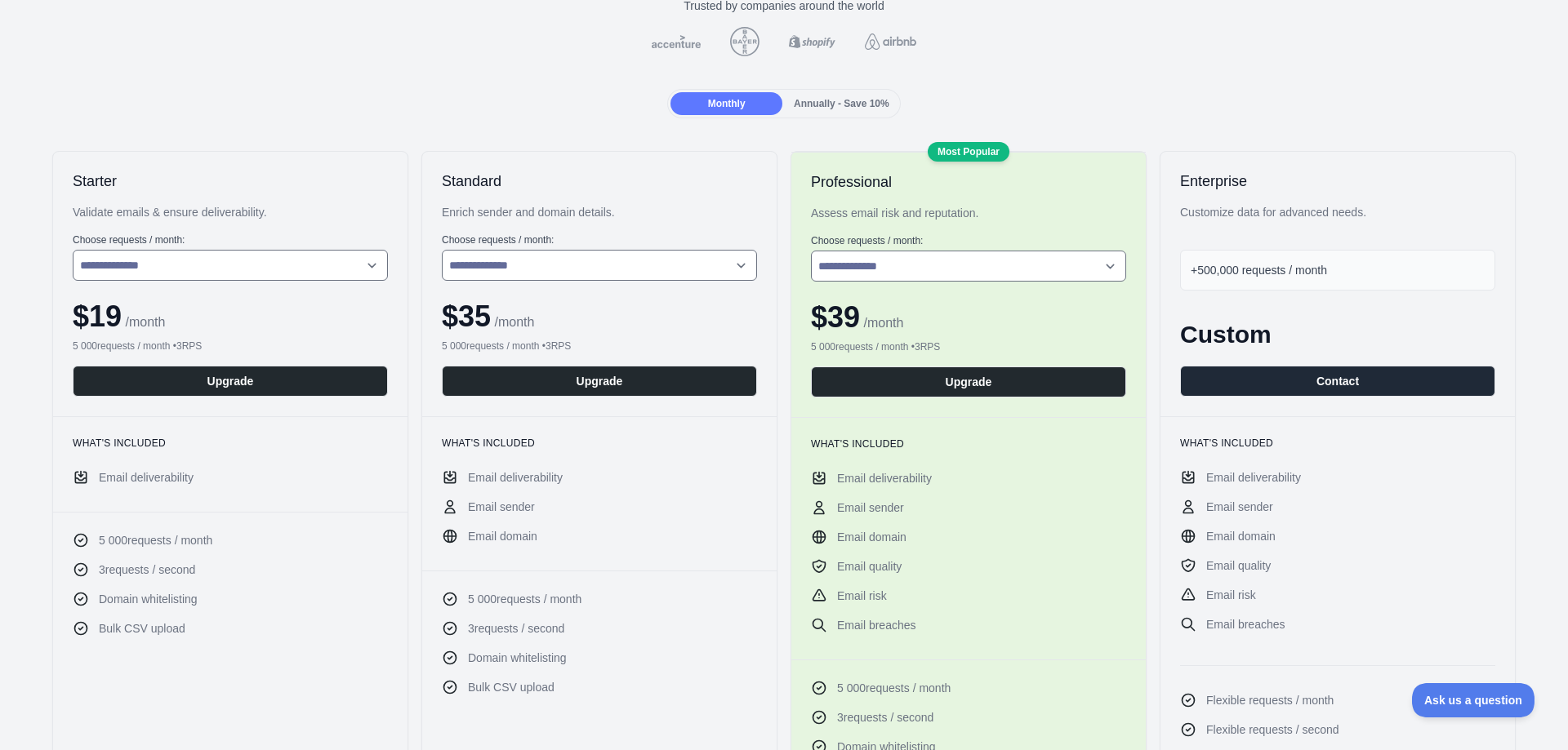
scroll to position [163, 0]
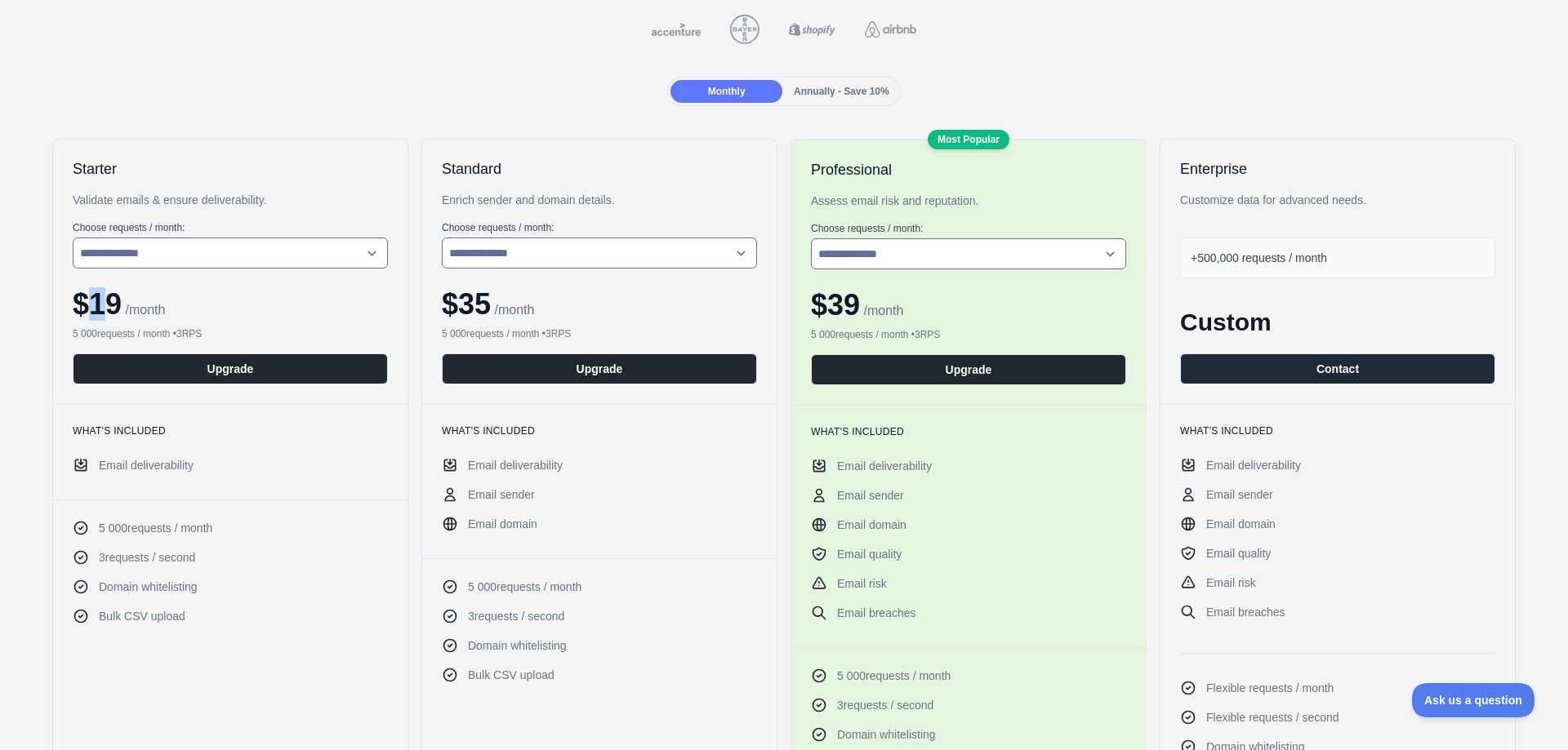
drag, startPoint x: 111, startPoint y: 309, endPoint x: 94, endPoint y: 308, distance: 17.0
click at [94, 308] on span "$ 19" at bounding box center [97, 304] width 49 height 34
click at [97, 309] on span "$ 19" at bounding box center [97, 304] width 49 height 34
drag, startPoint x: 91, startPoint y: 308, endPoint x: 117, endPoint y: 311, distance: 26.2
click at [117, 311] on span "$ 19" at bounding box center [97, 304] width 49 height 34
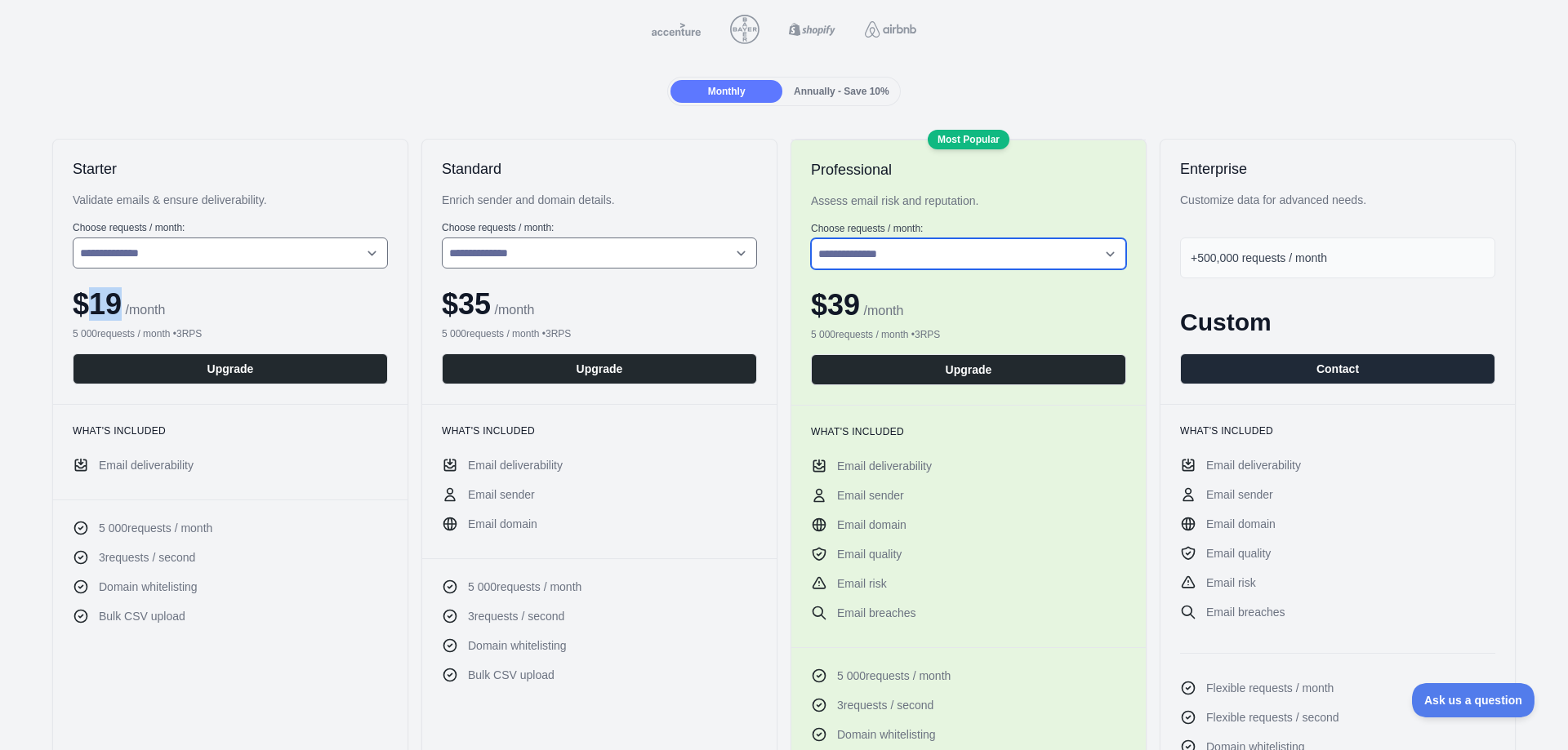
click at [901, 258] on select "**********" at bounding box center [969, 254] width 315 height 31
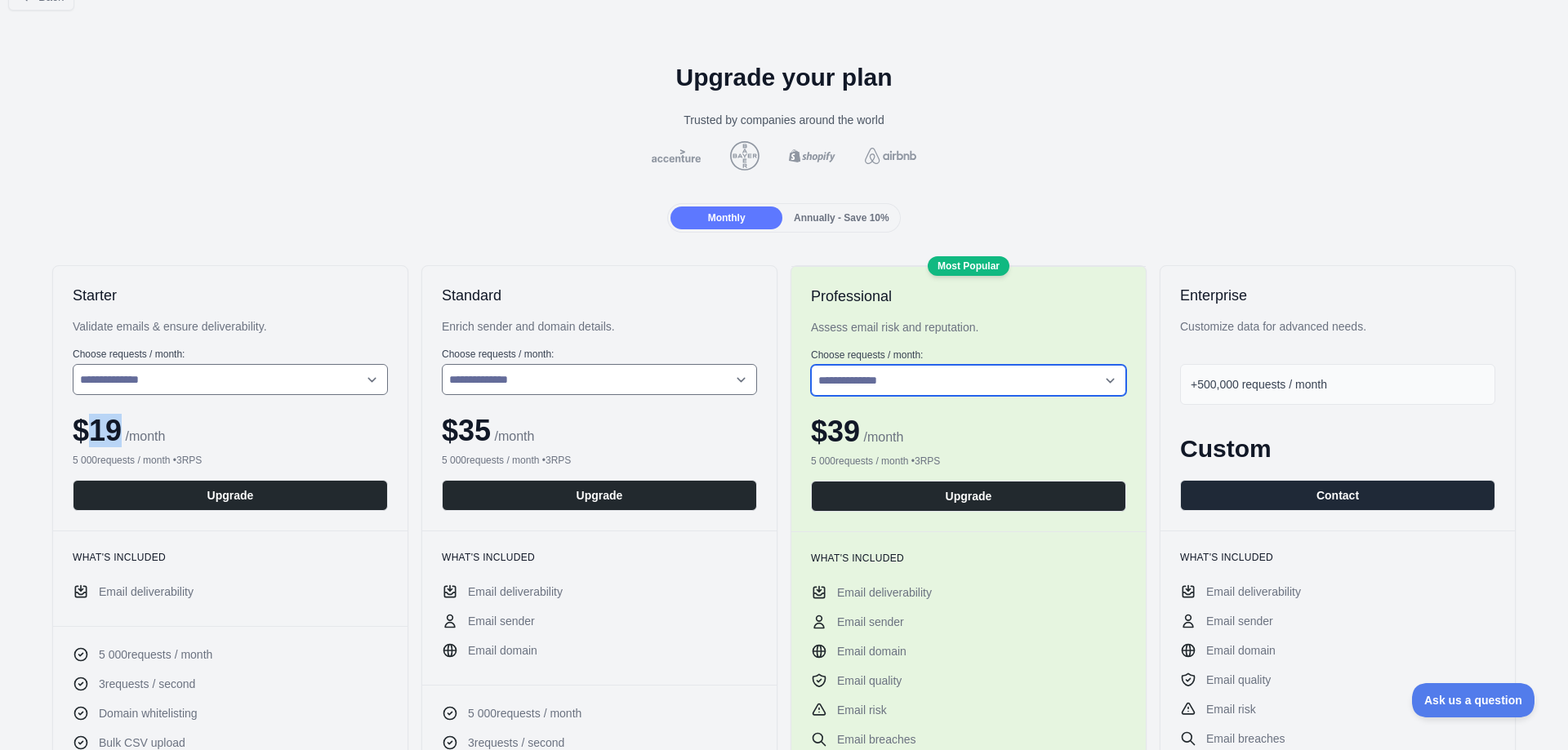
scroll to position [0, 0]
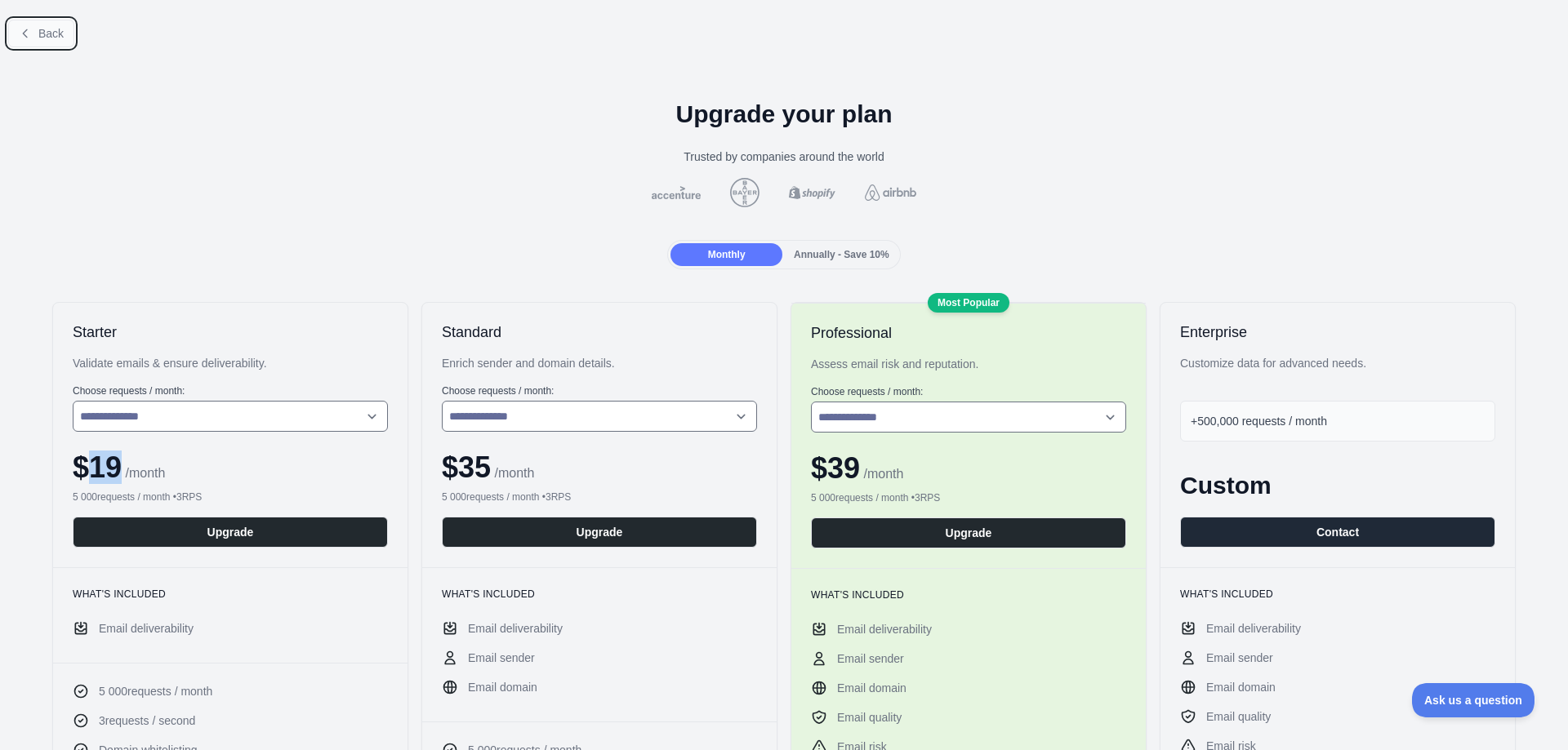
click at [23, 44] on button "Back" at bounding box center [41, 34] width 66 height 27
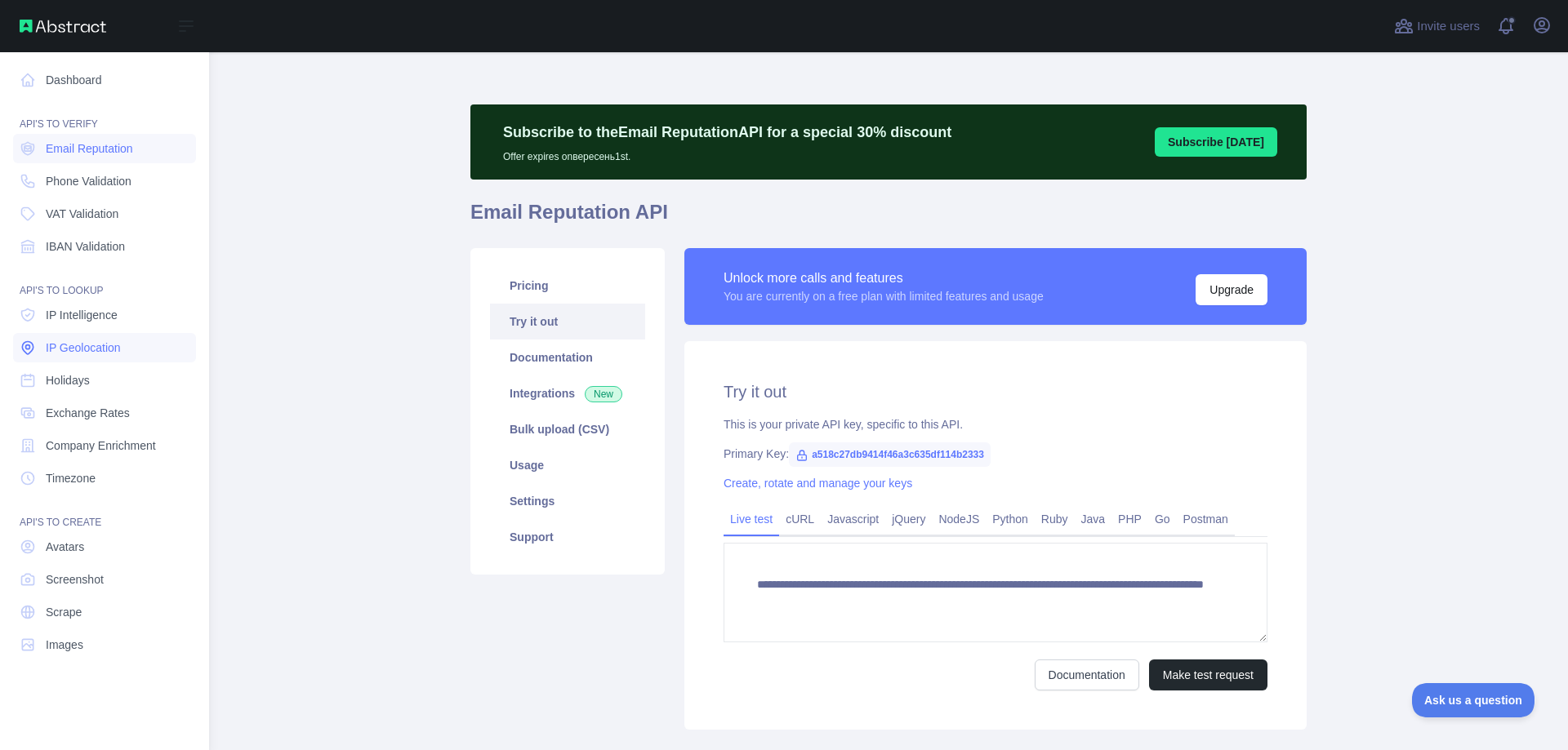
click at [107, 333] on link "IP Geolocation" at bounding box center [104, 348] width 183 height 29
click at [102, 473] on link "Timezone" at bounding box center [104, 478] width 183 height 29
click at [70, 137] on link "Email Reputation" at bounding box center [104, 148] width 183 height 29
click at [148, 155] on link "Email Reputation" at bounding box center [104, 148] width 183 height 29
click at [112, 165] on nav "Dashboard API'S TO VERIFY Email Reputation Phone Validation VAT Validation IBAN…" at bounding box center [104, 388] width 183 height 672
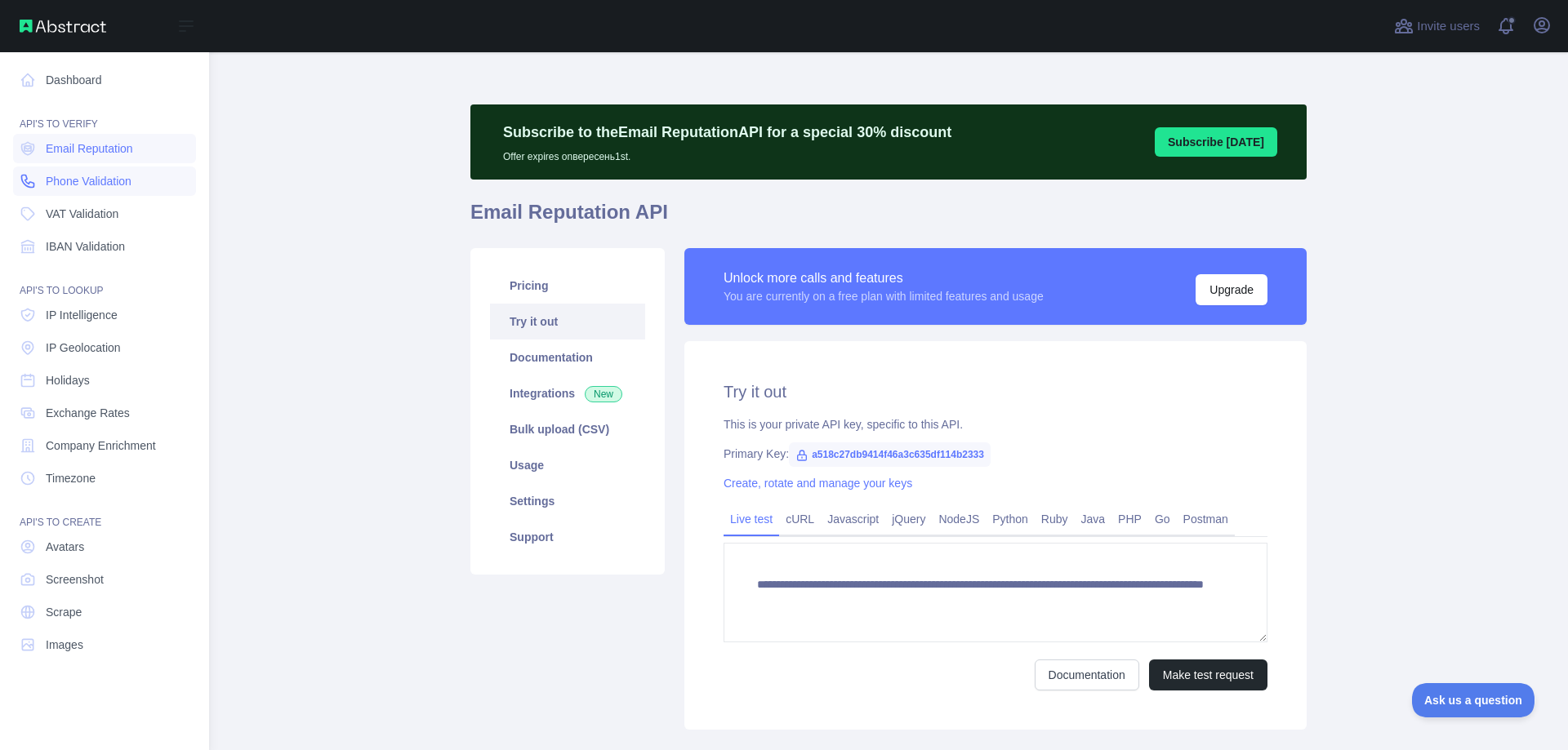
click at [107, 177] on span "Phone Validation" at bounding box center [88, 181] width 86 height 16
click at [117, 542] on link "Avatars" at bounding box center [104, 547] width 183 height 29
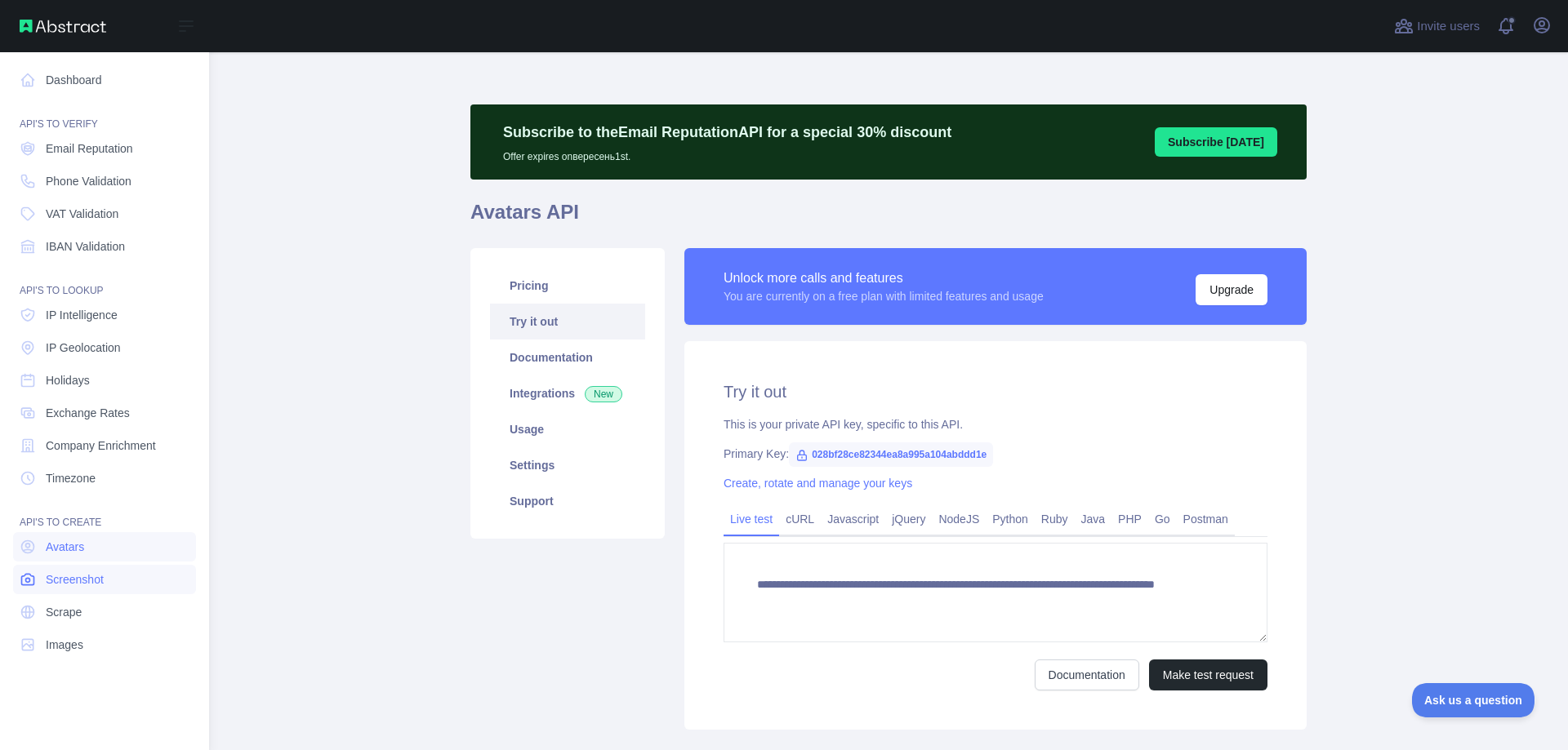
click at [117, 583] on link "Screenshot" at bounding box center [104, 580] width 183 height 29
click at [113, 622] on link "Scrape" at bounding box center [104, 613] width 183 height 29
click at [113, 637] on link "Images" at bounding box center [104, 644] width 183 height 29
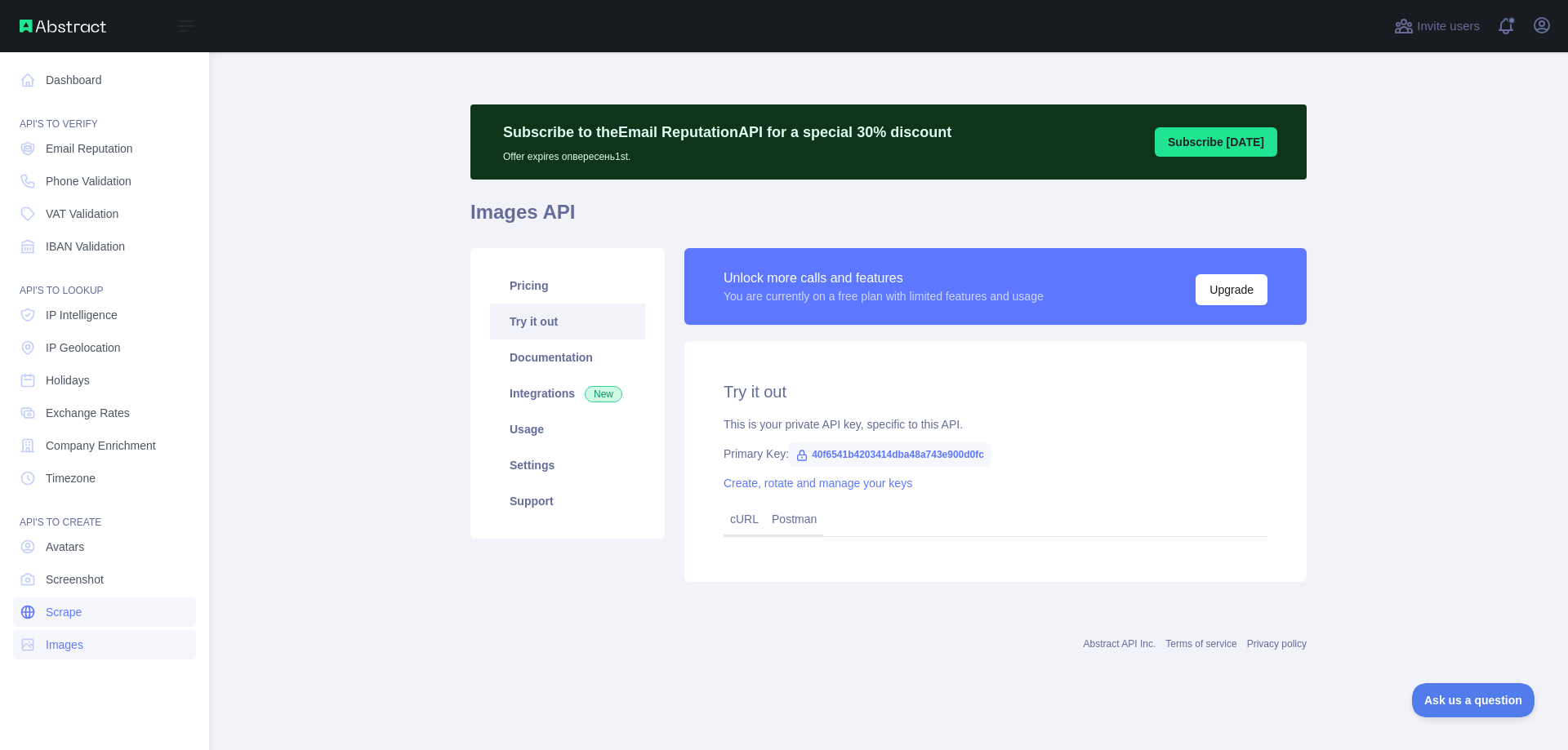
click at [114, 622] on link "Scrape" at bounding box center [104, 613] width 183 height 29
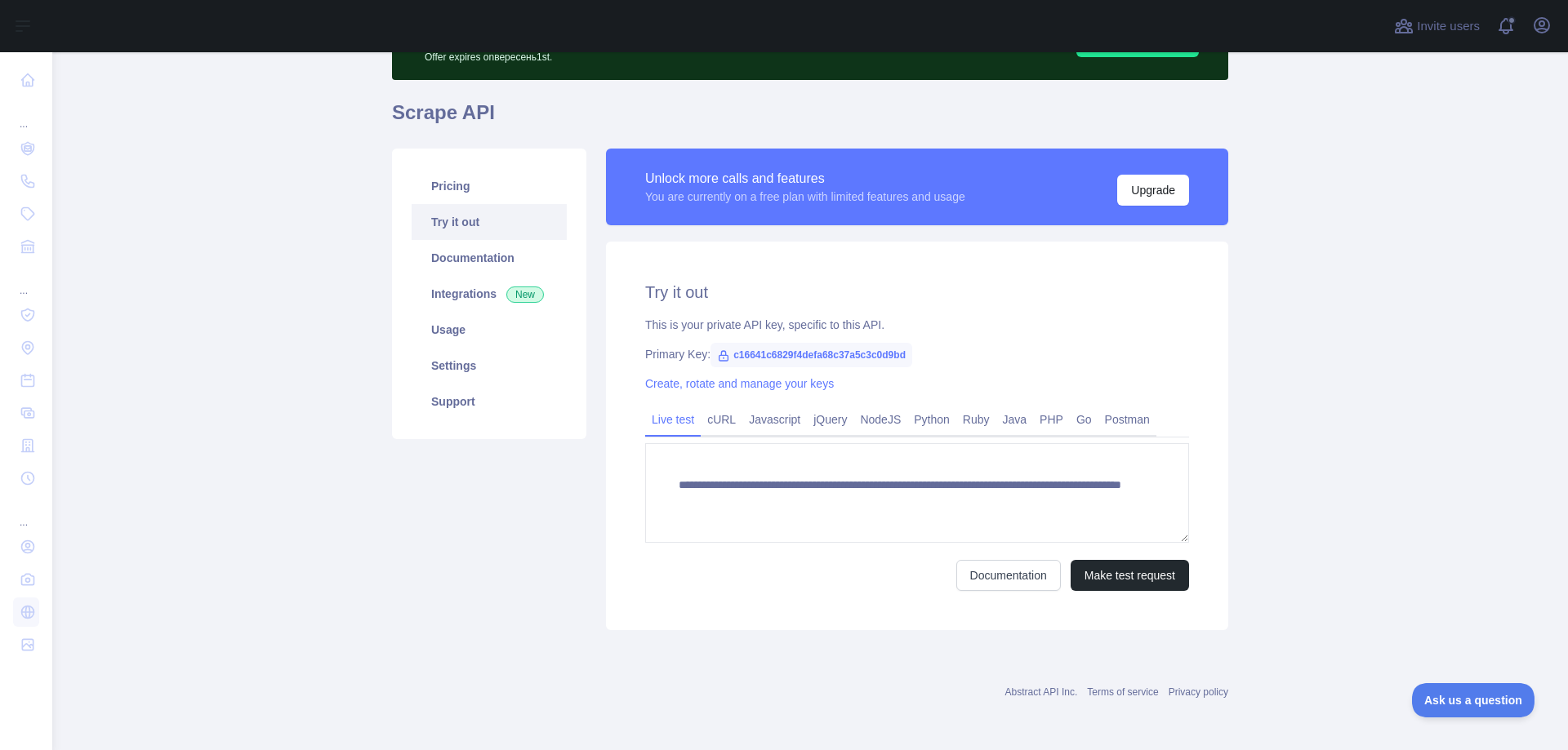
scroll to position [100, 0]
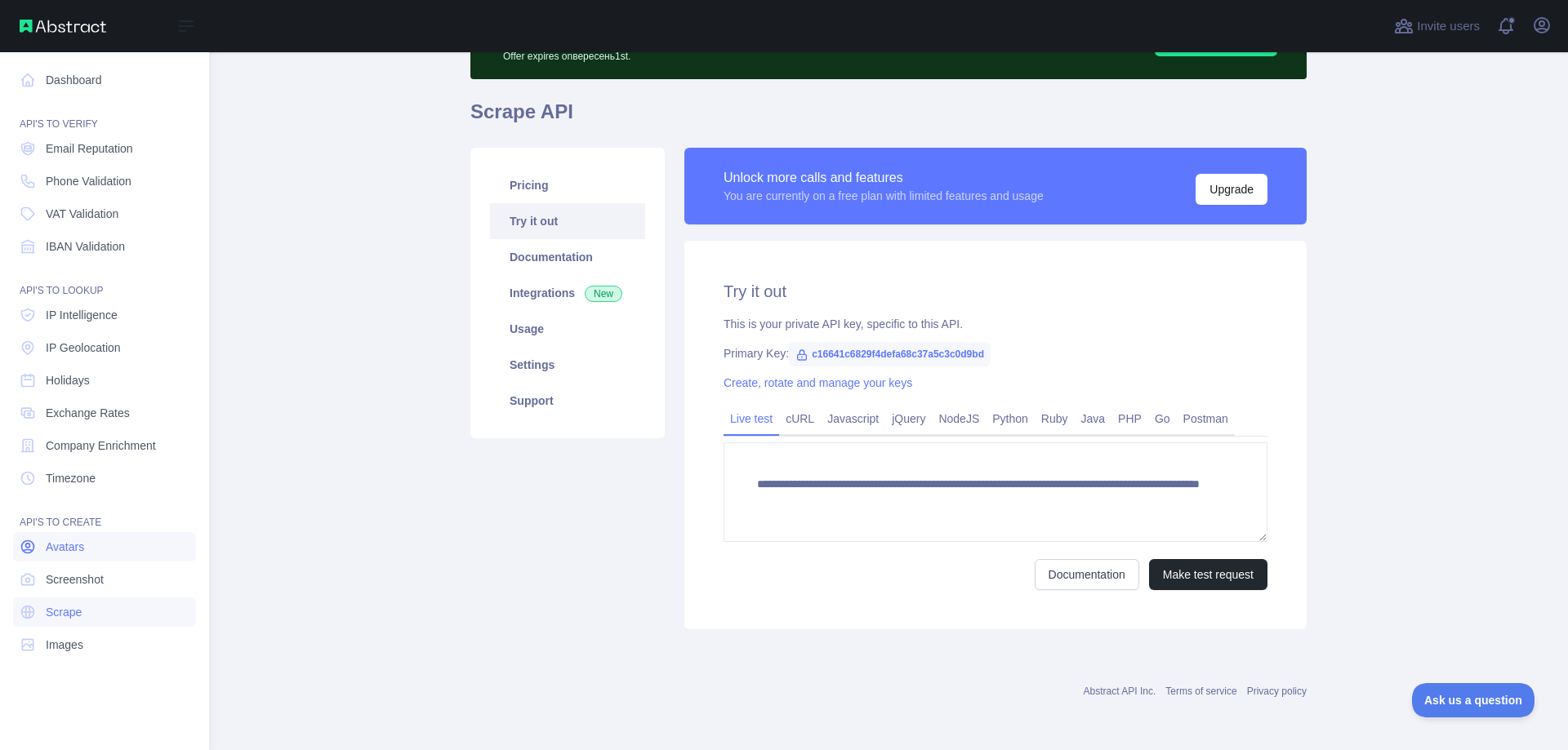
click at [56, 557] on link "Avatars" at bounding box center [104, 547] width 183 height 29
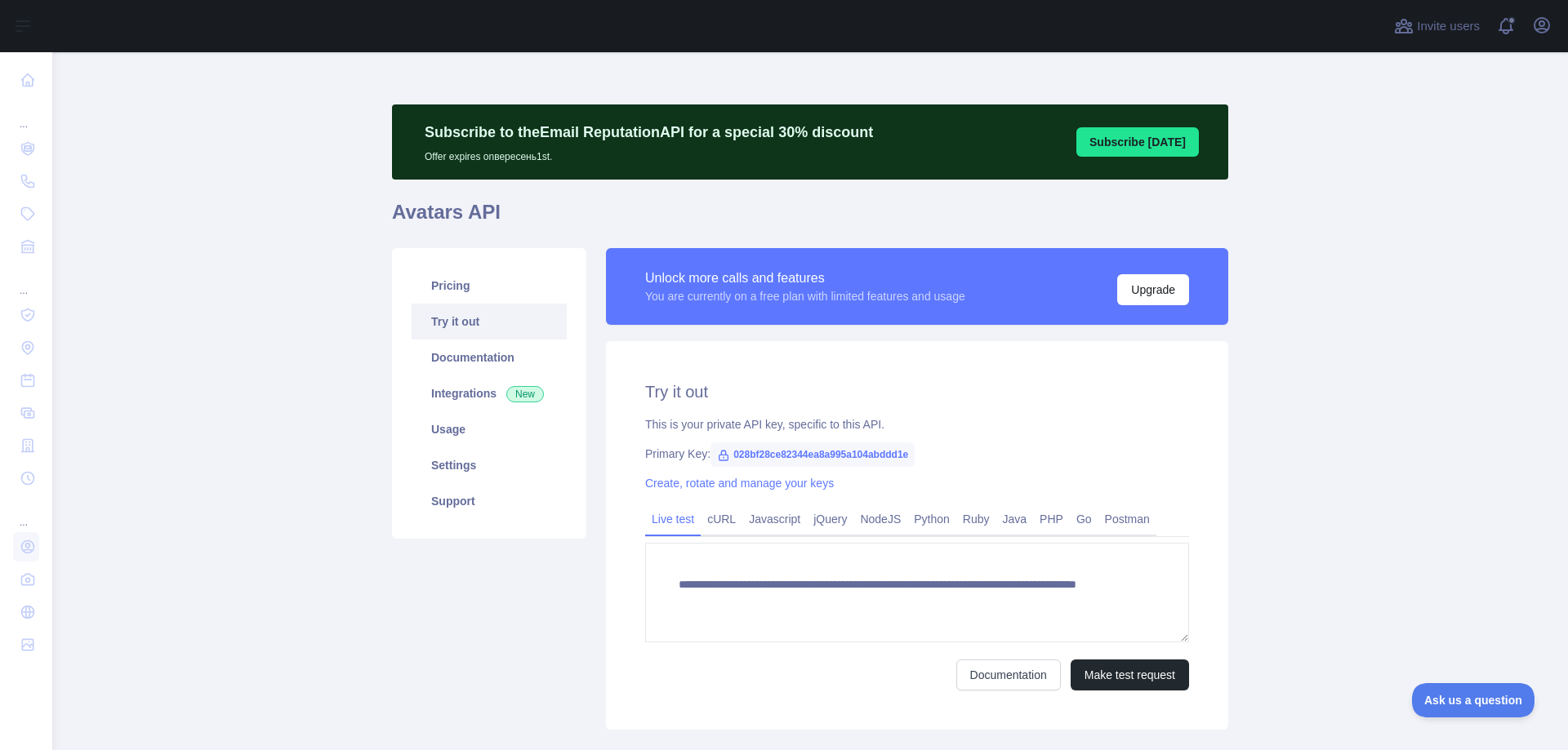
click at [1101, 138] on button "Subscribe [DATE]" at bounding box center [1137, 142] width 123 height 29
